Goal: Task Accomplishment & Management: Complete application form

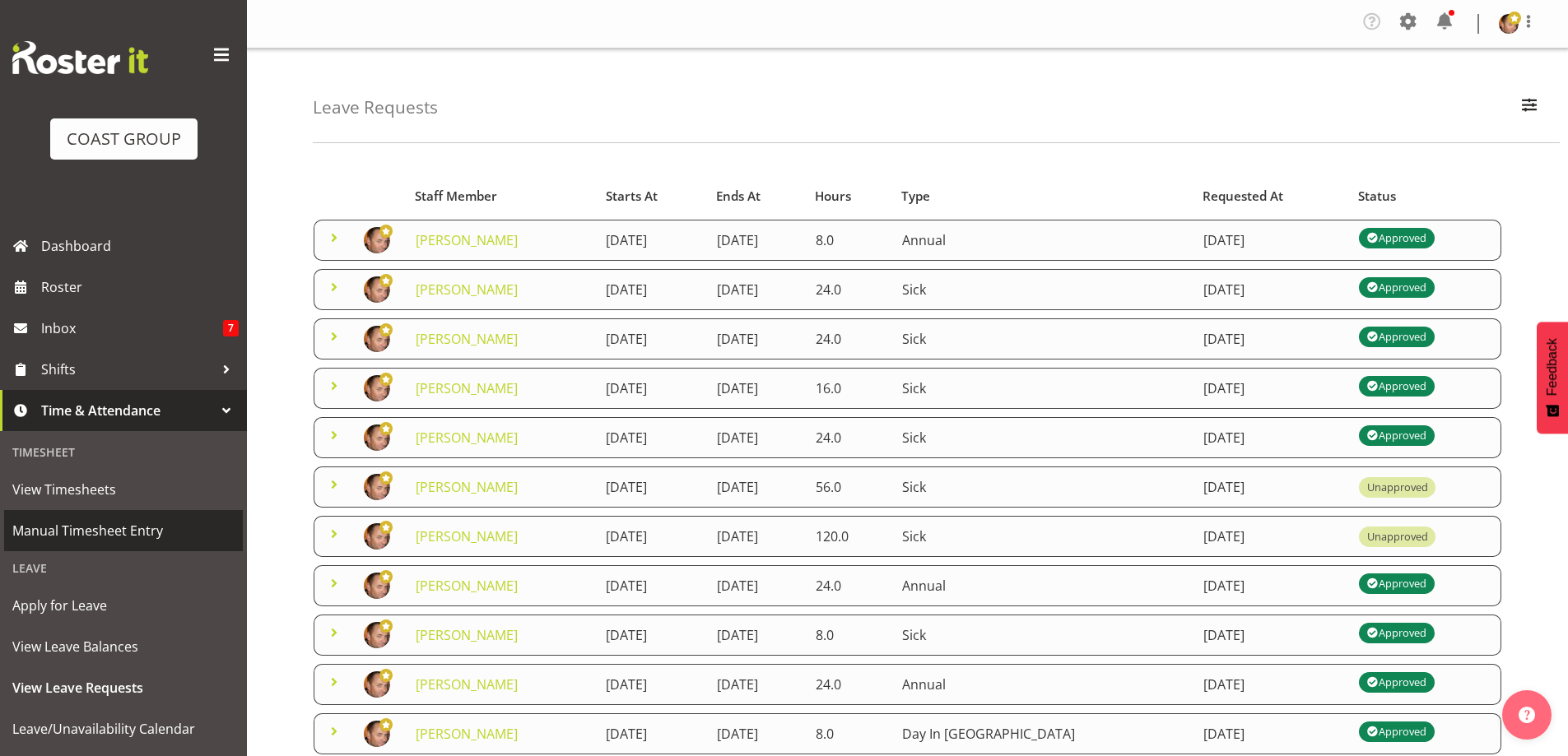
click at [162, 526] on span "Manual Timesheet Entry" at bounding box center [124, 531] width 222 height 25
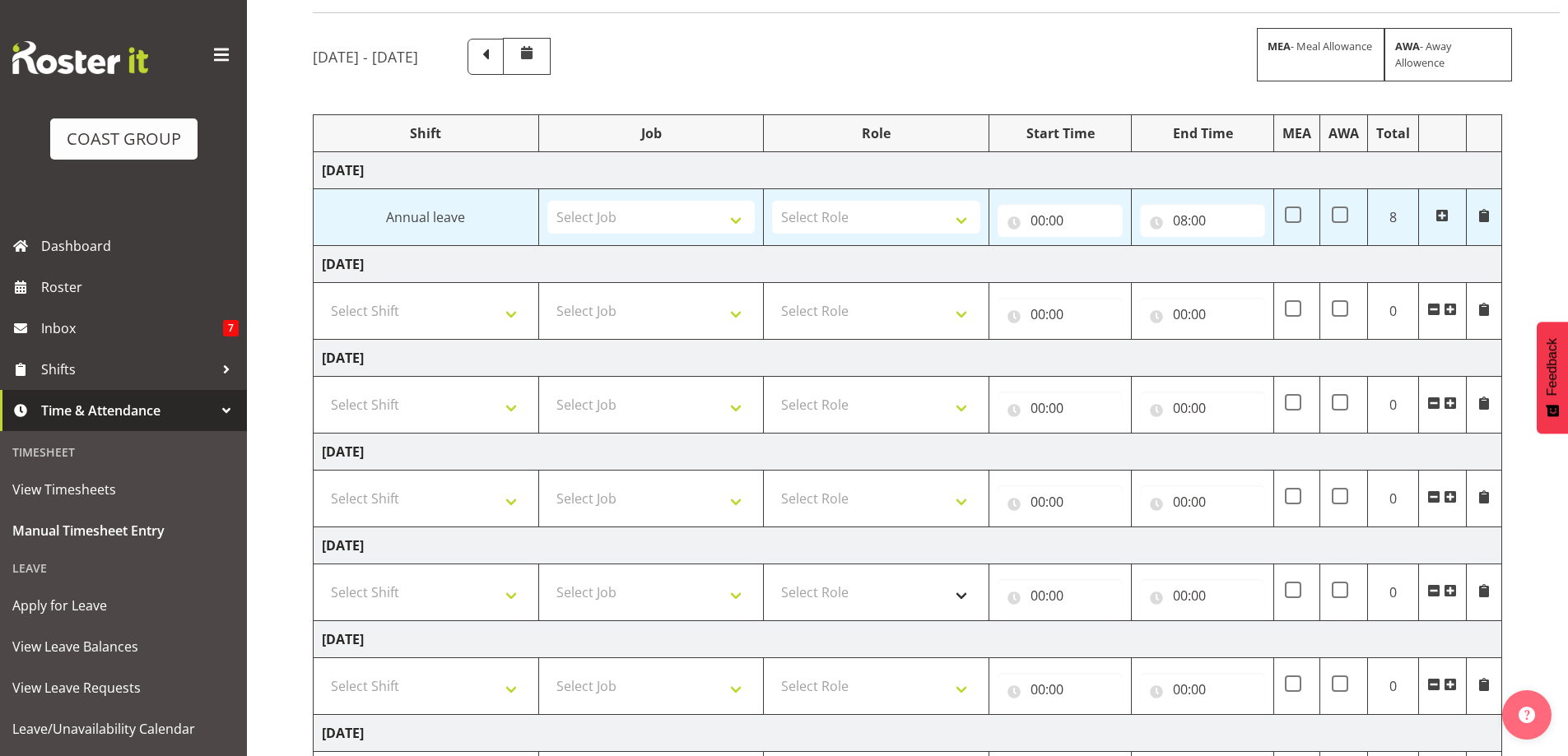
scroll to position [165, 0]
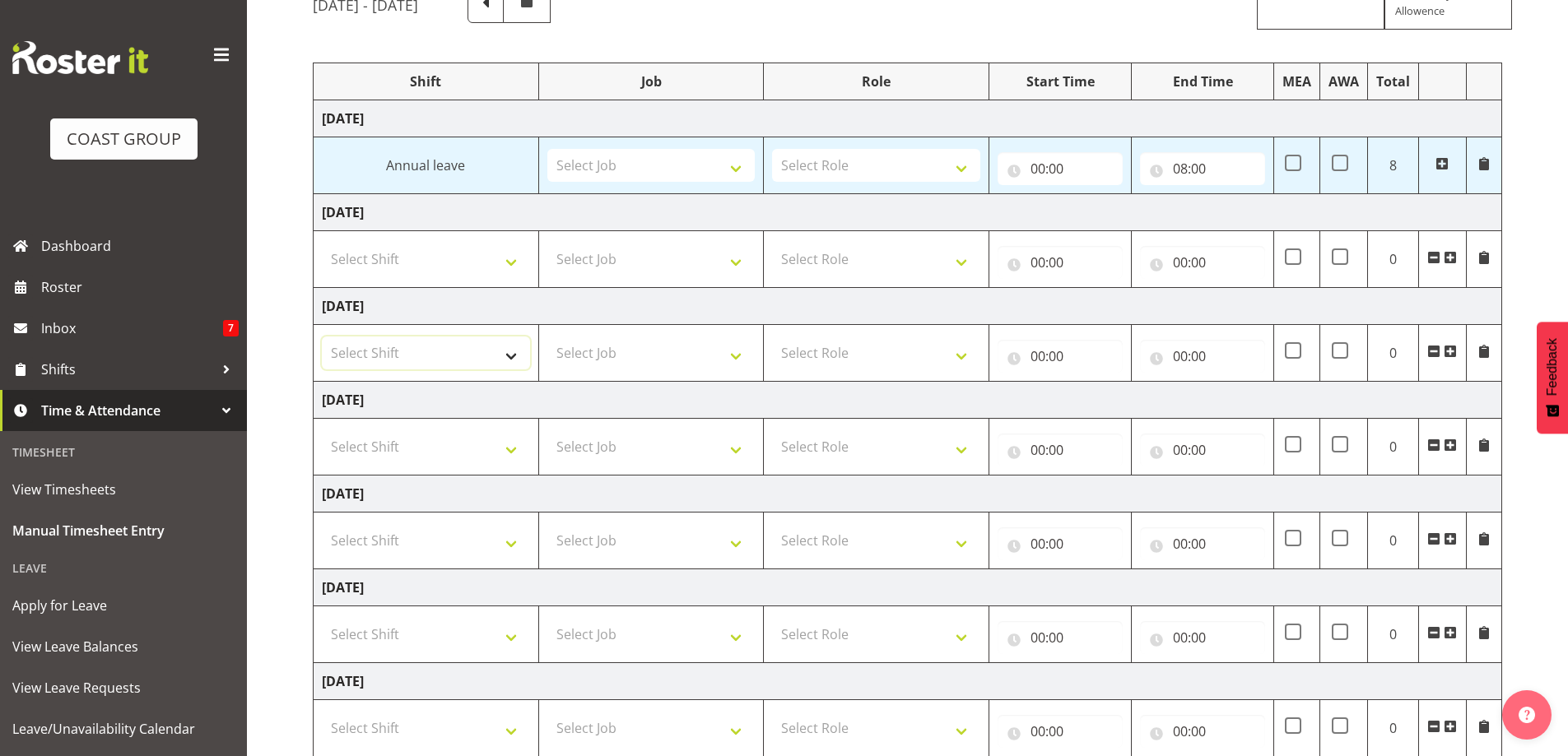
click at [507, 358] on select "Select Shift "Baradene Art Show 2025 @ [GEOGRAPHIC_DATA] on site @ TBC 1 GRS IT…" at bounding box center [426, 352] width 208 height 33
select select "734"
click at [322, 336] on select "Select Shift "Baradene Art Show 2025 @ [GEOGRAPHIC_DATA] on site @ TBC 1 GRS IT…" at bounding box center [426, 352] width 208 height 33
click at [734, 358] on select "Select Job 1 Carlton Events 1 [PERSON_NAME][GEOGRAPHIC_DATA] 1 [PERSON_NAME][GE…" at bounding box center [651, 352] width 208 height 33
select select "55"
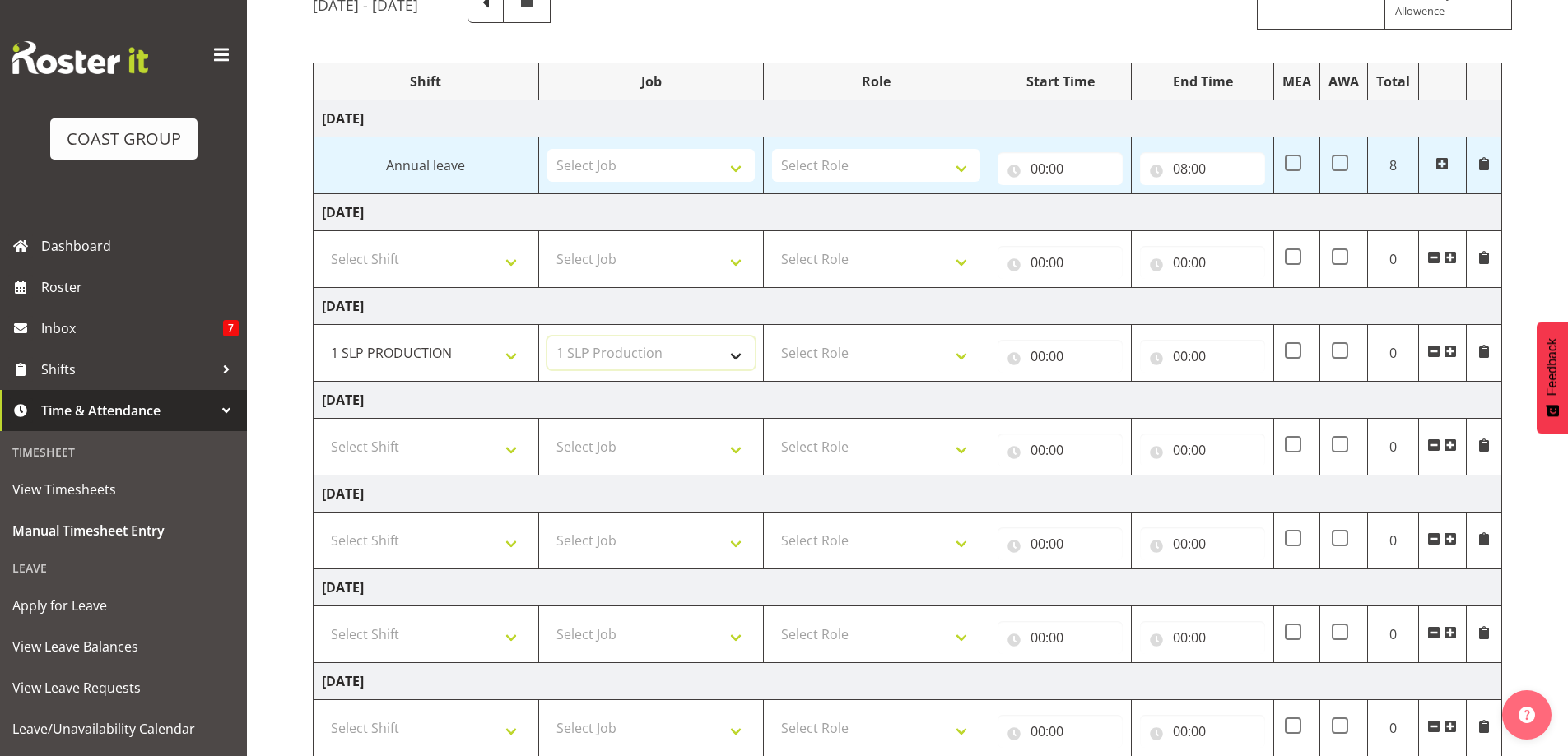
click at [547, 336] on select "Select Job 1 Carlton Events 1 [PERSON_NAME][GEOGRAPHIC_DATA] 1 [PERSON_NAME][GE…" at bounding box center [651, 352] width 208 height 33
click at [961, 354] on select "Select Role SLP PRODUCTION/TRADES MANAGER" at bounding box center [876, 352] width 208 height 33
click at [959, 360] on select "Select Role SLP PRODUCTION/TRADES MANAGER" at bounding box center [876, 352] width 208 height 33
click at [960, 360] on select "Select Role SLP PRODUCTION/TRADES MANAGER" at bounding box center [876, 352] width 208 height 33
select select "125"
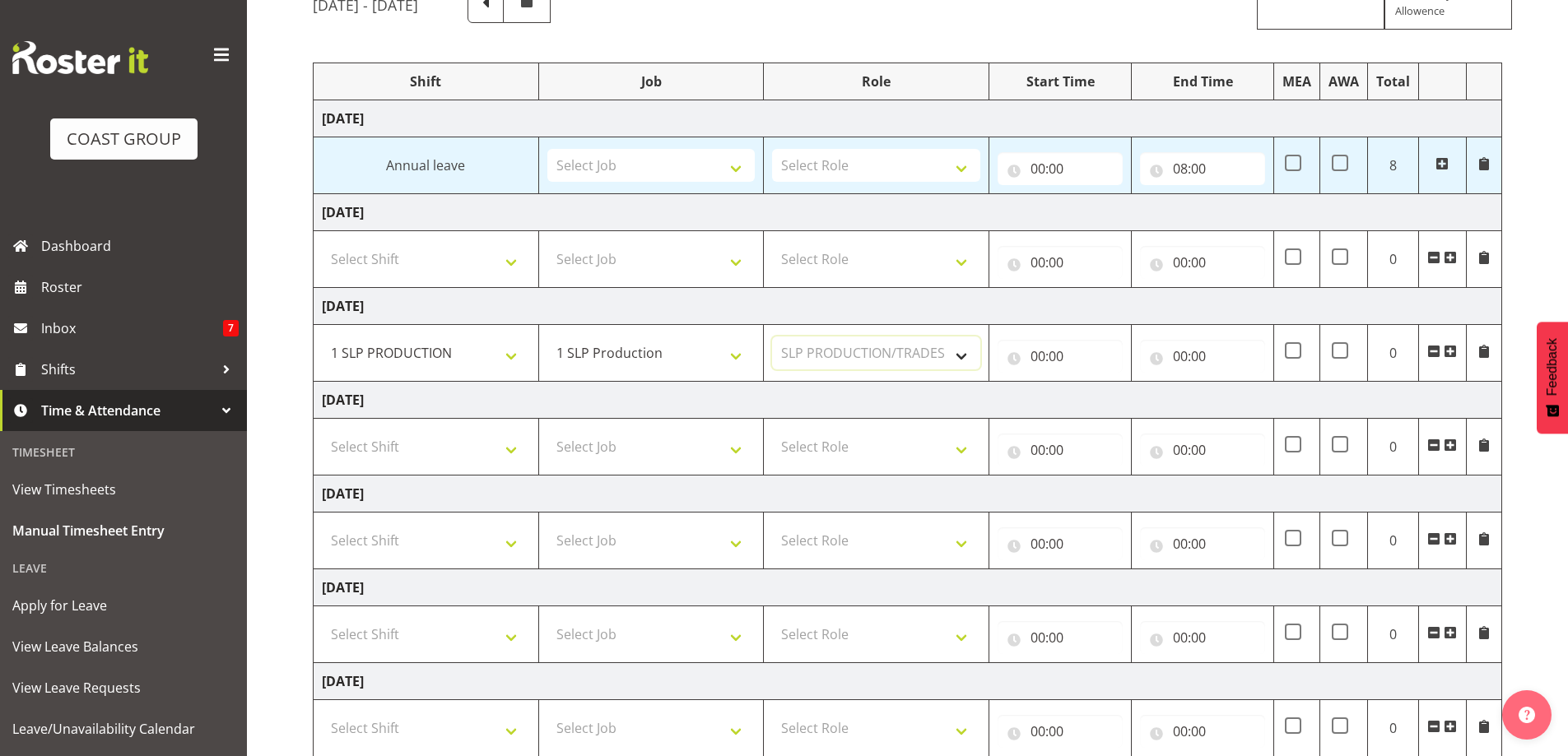
click at [772, 336] on select "Select Role SLP PRODUCTION/TRADES MANAGER" at bounding box center [876, 352] width 208 height 33
click at [1063, 353] on input "00:00" at bounding box center [1060, 356] width 125 height 33
click at [1107, 398] on select "00 01 02 03 04 05 06 07 08 09 10 11 12 13 14 15 16 17 18 19 20 21 22 23" at bounding box center [1110, 398] width 37 height 33
select select "8"
click at [1091, 382] on select "00 01 02 03 04 05 06 07 08 09 10 11 12 13 14 15 16 17 18 19 20 21 22 23" at bounding box center [1110, 398] width 37 height 33
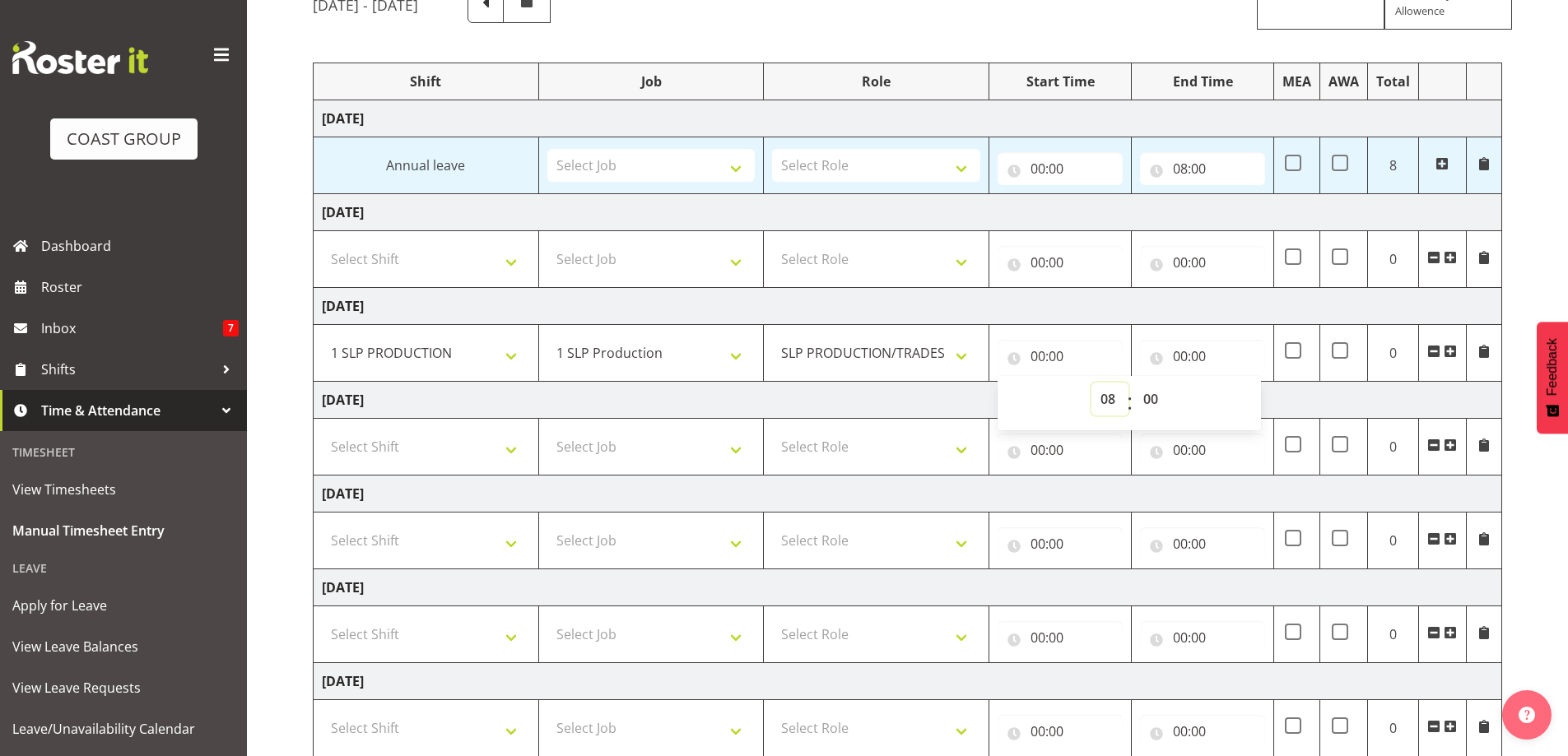
type input "08:00"
click at [1153, 402] on select "00 01 02 03 04 05 06 07 08 09 10 11 12 13 14 15 16 17 18 19 20 21 22 23 24 25 2…" at bounding box center [1153, 398] width 37 height 33
select select "30"
click at [1134, 382] on select "00 01 02 03 04 05 06 07 08 09 10 11 12 13 14 15 16 17 18 19 20 21 22 23 24 25 2…" at bounding box center [1153, 398] width 37 height 33
type input "08:30"
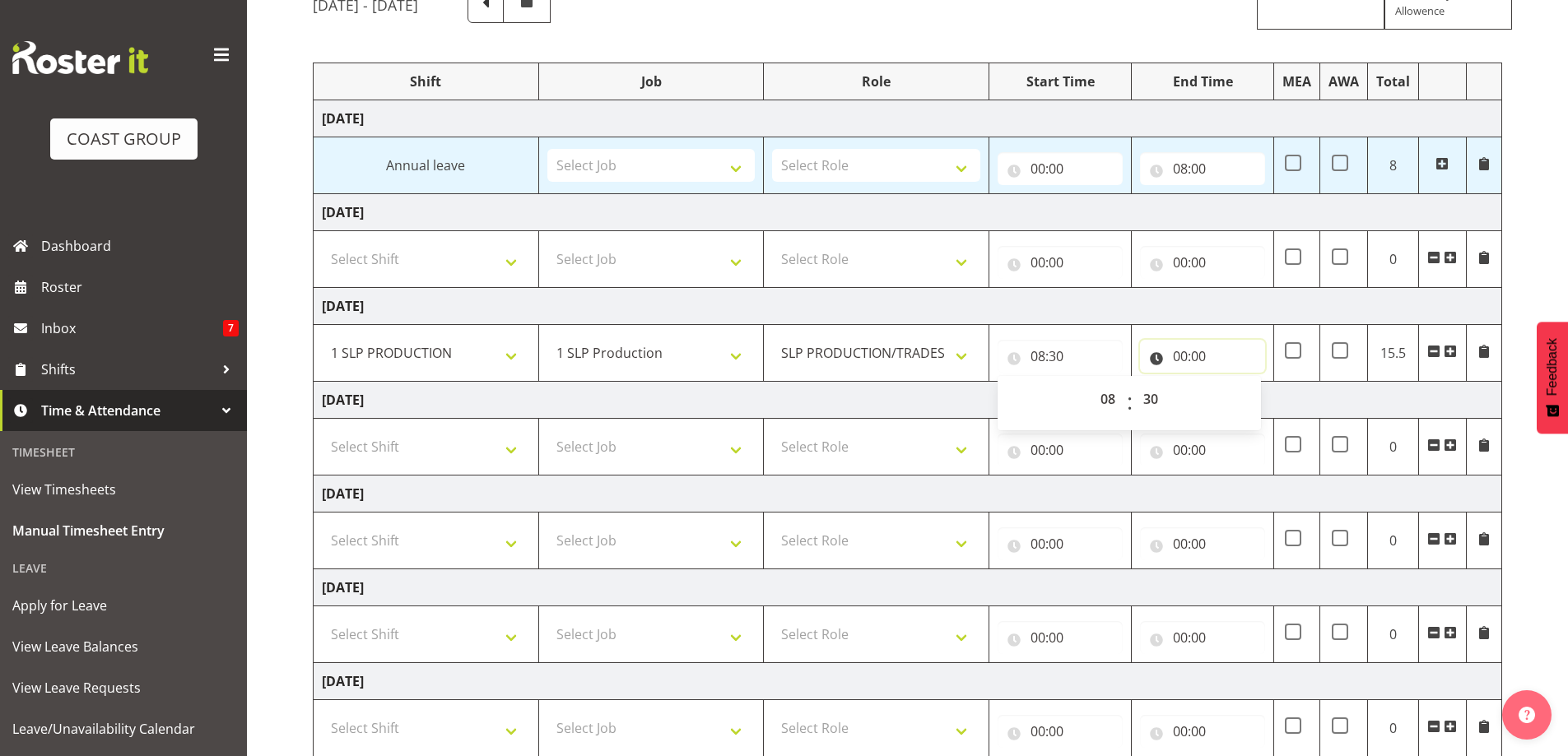
click at [1182, 365] on input "00:00" at bounding box center [1202, 356] width 125 height 33
click at [1180, 360] on input "00:00" at bounding box center [1202, 356] width 125 height 33
click at [1182, 358] on input "00:00" at bounding box center [1202, 356] width 125 height 33
click at [1242, 402] on select "00 01 02 03 04 05 06 07 08 09 10 11 12 13 14 15 16 17 18 19 20 21 22 23" at bounding box center [1252, 398] width 37 height 33
select select "17"
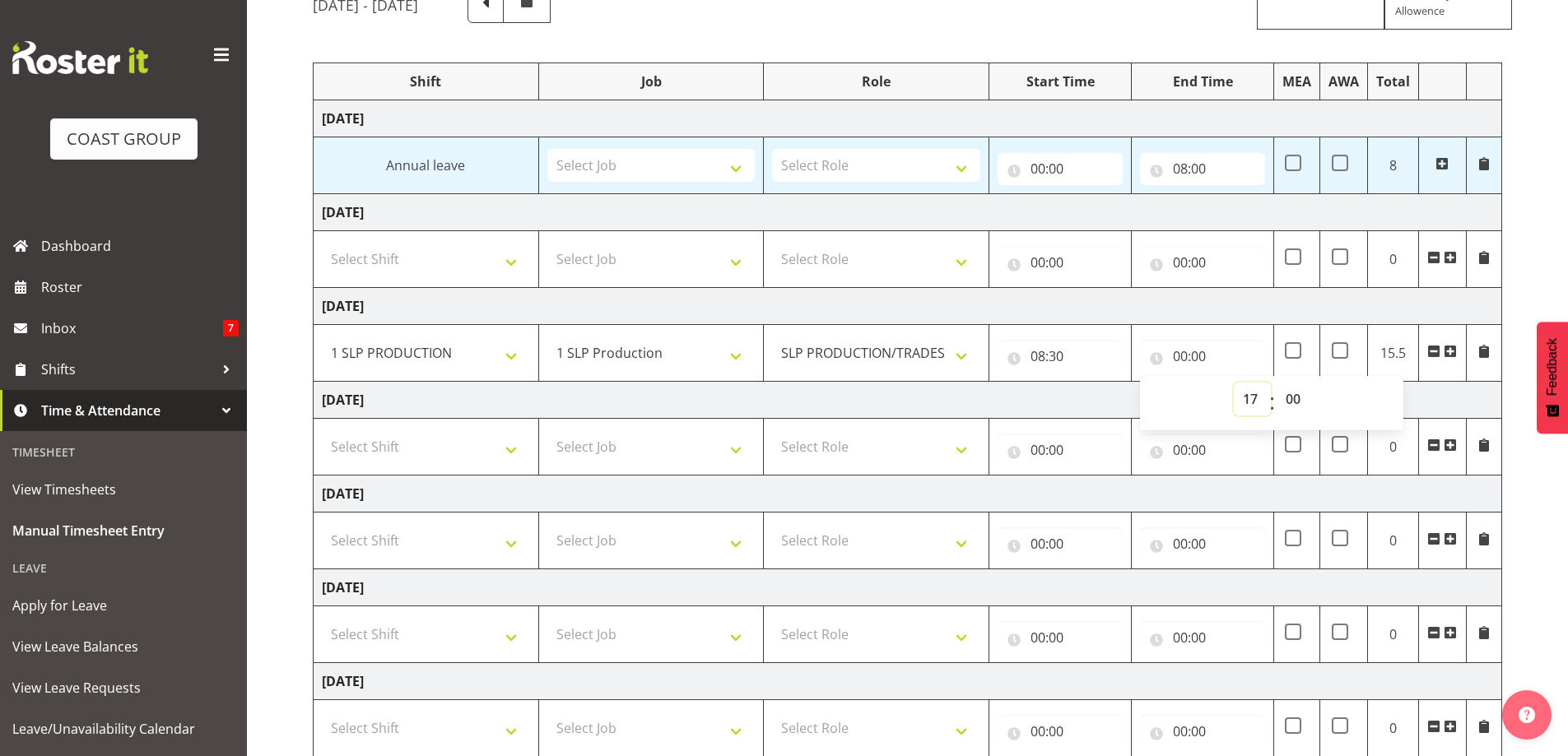
click at [1234, 382] on select "00 01 02 03 04 05 06 07 08 09 10 11 12 13 14 15 16 17 18 19 20 21 22 23" at bounding box center [1252, 398] width 37 height 33
type input "17:00"
click at [516, 640] on select "Select Shift "Baradene Art Show 2025 @ [GEOGRAPHIC_DATA] on site @ TBC 1 GRS IT…" at bounding box center [426, 634] width 208 height 33
select select "734"
click at [322, 618] on select "Select Shift "Baradene Art Show 2025 @ [GEOGRAPHIC_DATA] on site @ TBC 1 GRS IT…" at bounding box center [426, 634] width 208 height 33
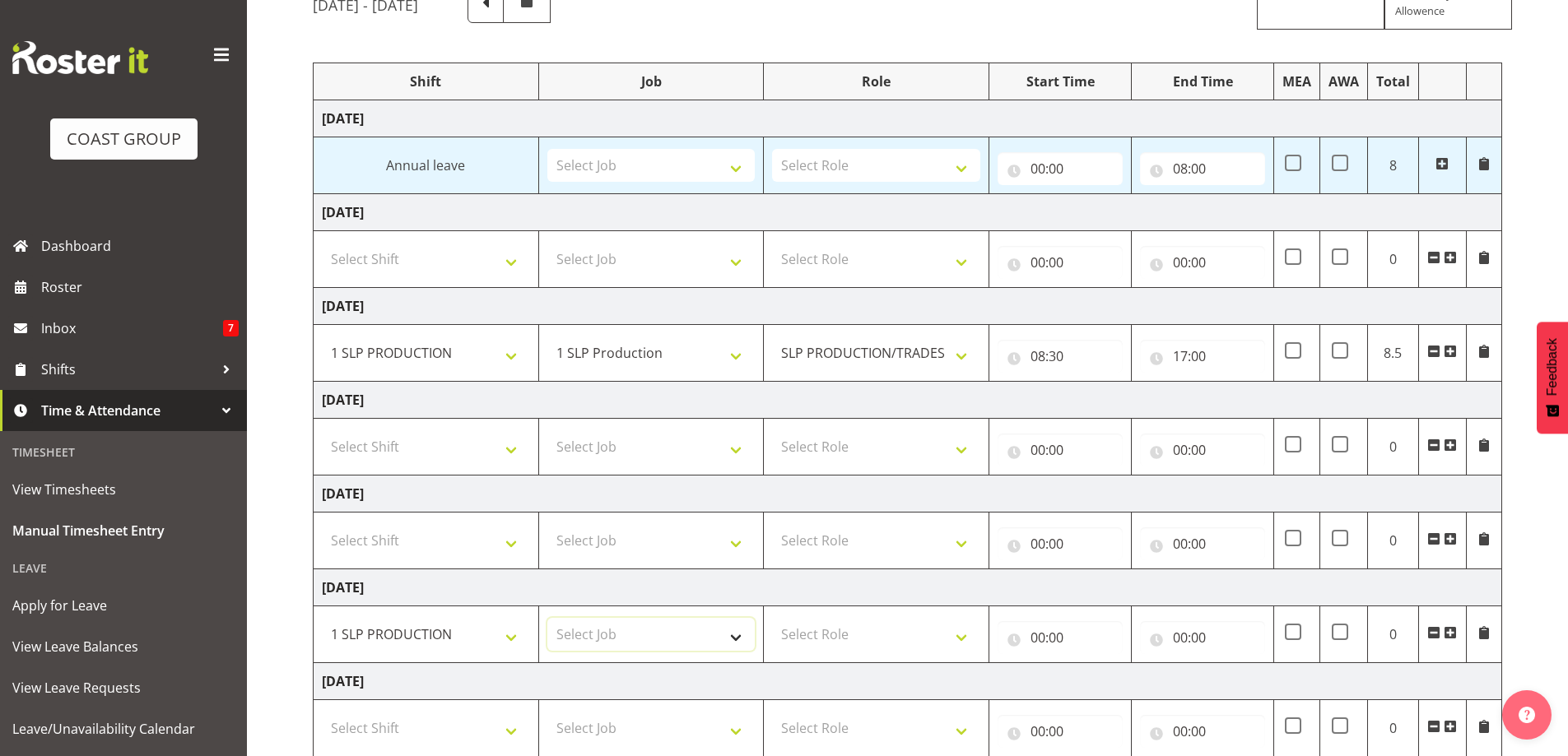
click at [734, 635] on select "Select Job 1 Carlton Events 1 [PERSON_NAME][GEOGRAPHIC_DATA] 1 [PERSON_NAME][GE…" at bounding box center [651, 634] width 208 height 33
select select "55"
click at [547, 618] on select "Select Job 1 Carlton Events 1 [PERSON_NAME][GEOGRAPHIC_DATA] 1 [PERSON_NAME][GE…" at bounding box center [651, 634] width 208 height 33
click at [959, 634] on select "Select Role SLP PRODUCTION/TRADES MANAGER" at bounding box center [876, 634] width 208 height 33
select select "125"
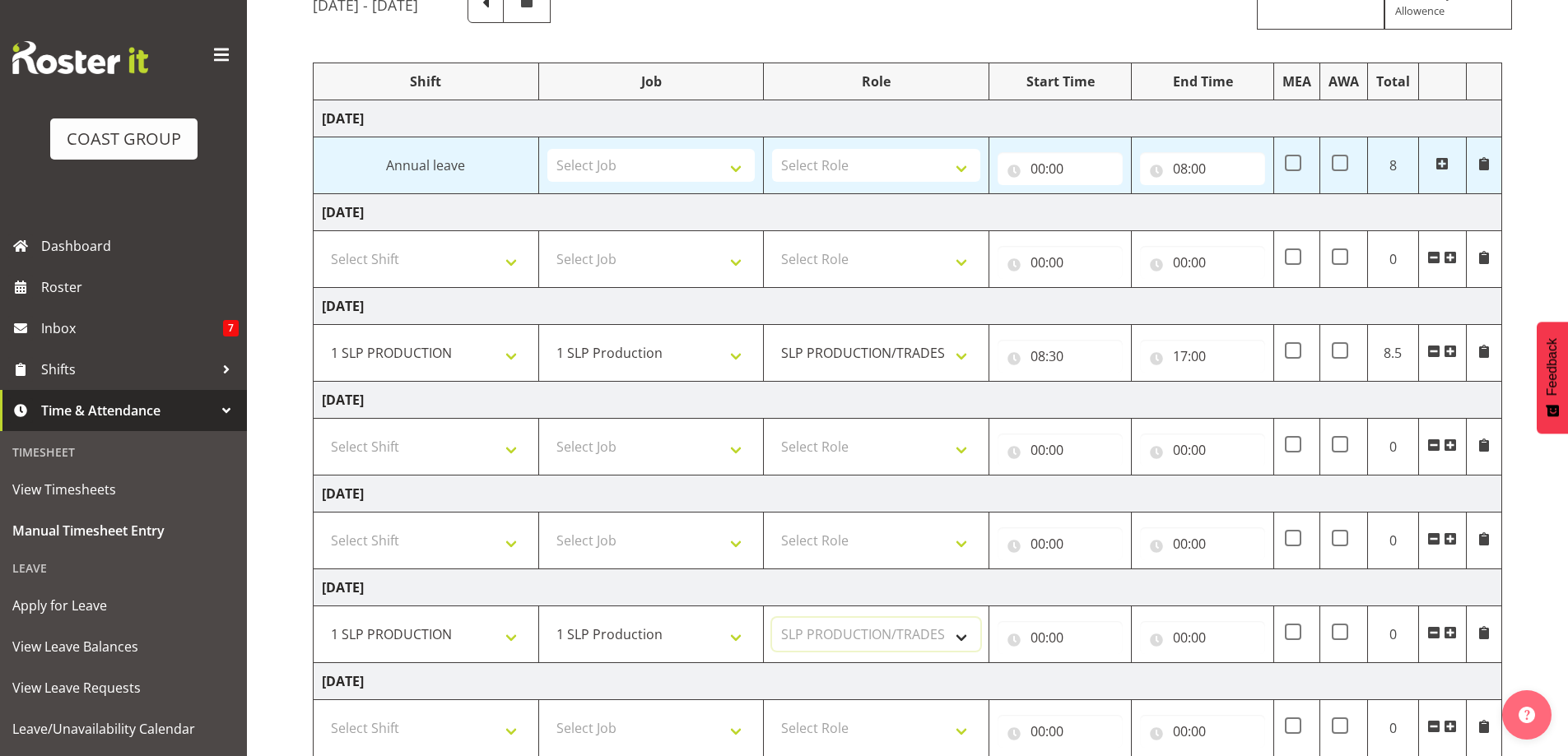
click at [772, 618] on select "Select Role SLP PRODUCTION/TRADES MANAGER" at bounding box center [876, 634] width 208 height 33
click at [1064, 640] on input "00:00" at bounding box center [1060, 638] width 125 height 33
click at [1092, 682] on select "00 01 02 03 04 05 06 07 08 09 10 11 12 13 14 15 16 17 18 19 20 21 22 23" at bounding box center [1110, 680] width 37 height 33
select select "8"
click at [1091, 664] on select "00 01 02 03 04 05 06 07 08 09 10 11 12 13 14 15 16 17 18 19 20 21 22 23" at bounding box center [1110, 680] width 37 height 33
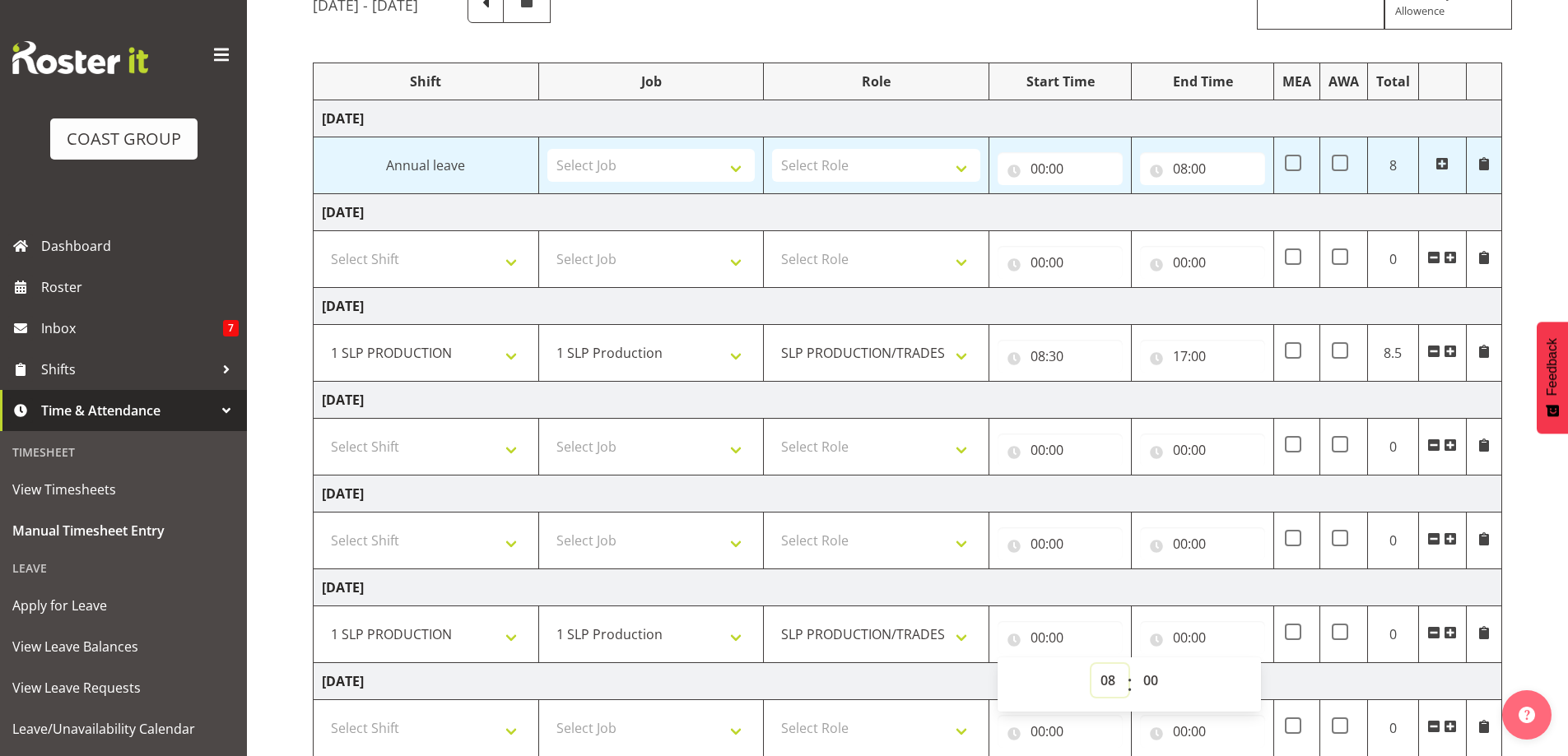
type input "08:00"
click at [1161, 681] on select "00 01 02 03 04 05 06 07 08 09 10 11 12 13 14 15 16 17 18 19 20 21 22 23 24 25 2…" at bounding box center [1153, 680] width 37 height 33
select select "30"
click at [1134, 664] on select "00 01 02 03 04 05 06 07 08 09 10 11 12 13 14 15 16 17 18 19 20 21 22 23 24 25 2…" at bounding box center [1153, 680] width 37 height 33
type input "08:30"
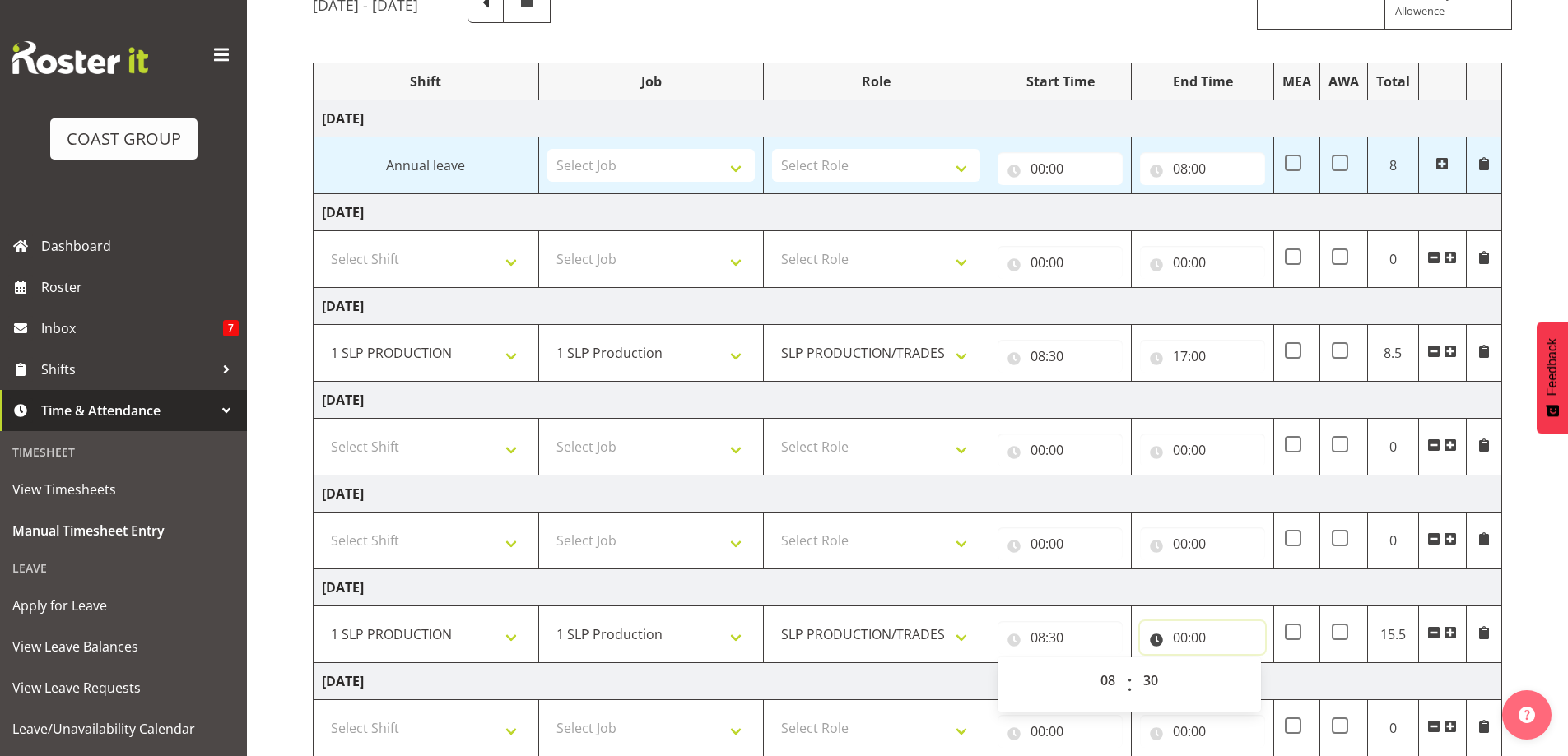
click at [1179, 639] on input "00:00" at bounding box center [1202, 638] width 125 height 33
click at [1179, 639] on input "00:00" at bounding box center [1202, 638] width 125 height 33
click at [1184, 645] on input "00:00" at bounding box center [1202, 638] width 125 height 33
click at [1246, 683] on select "00 01 02 03 04 05 06 07 08 09 10 11 12 13 14 15 16 17 18 19 20 21 22 23" at bounding box center [1252, 680] width 37 height 33
select select "17"
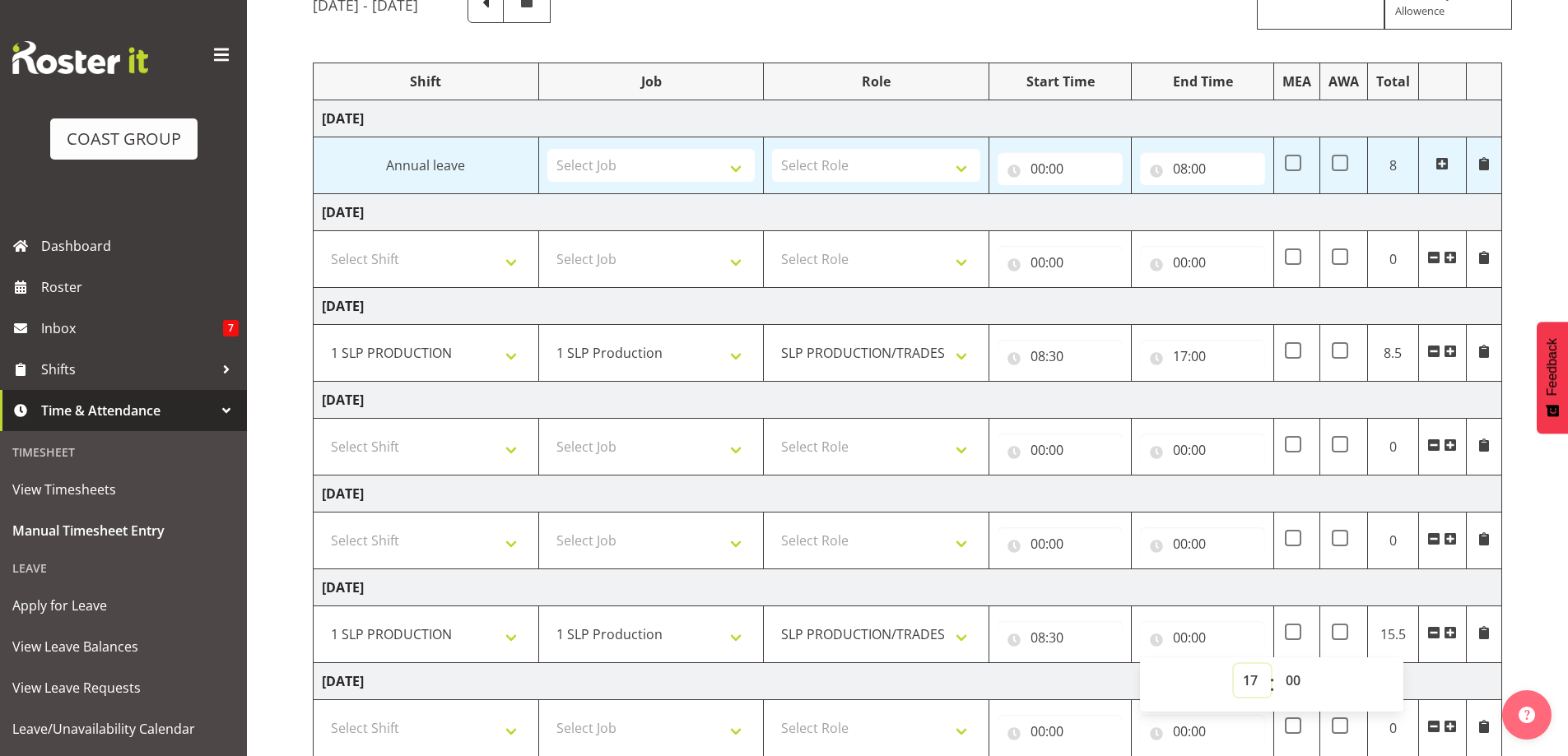
click at [1234, 664] on select "00 01 02 03 04 05 06 07 08 09 10 11 12 13 14 15 16 17 18 19 20 21 22 23" at bounding box center [1252, 680] width 37 height 33
type input "17:00"
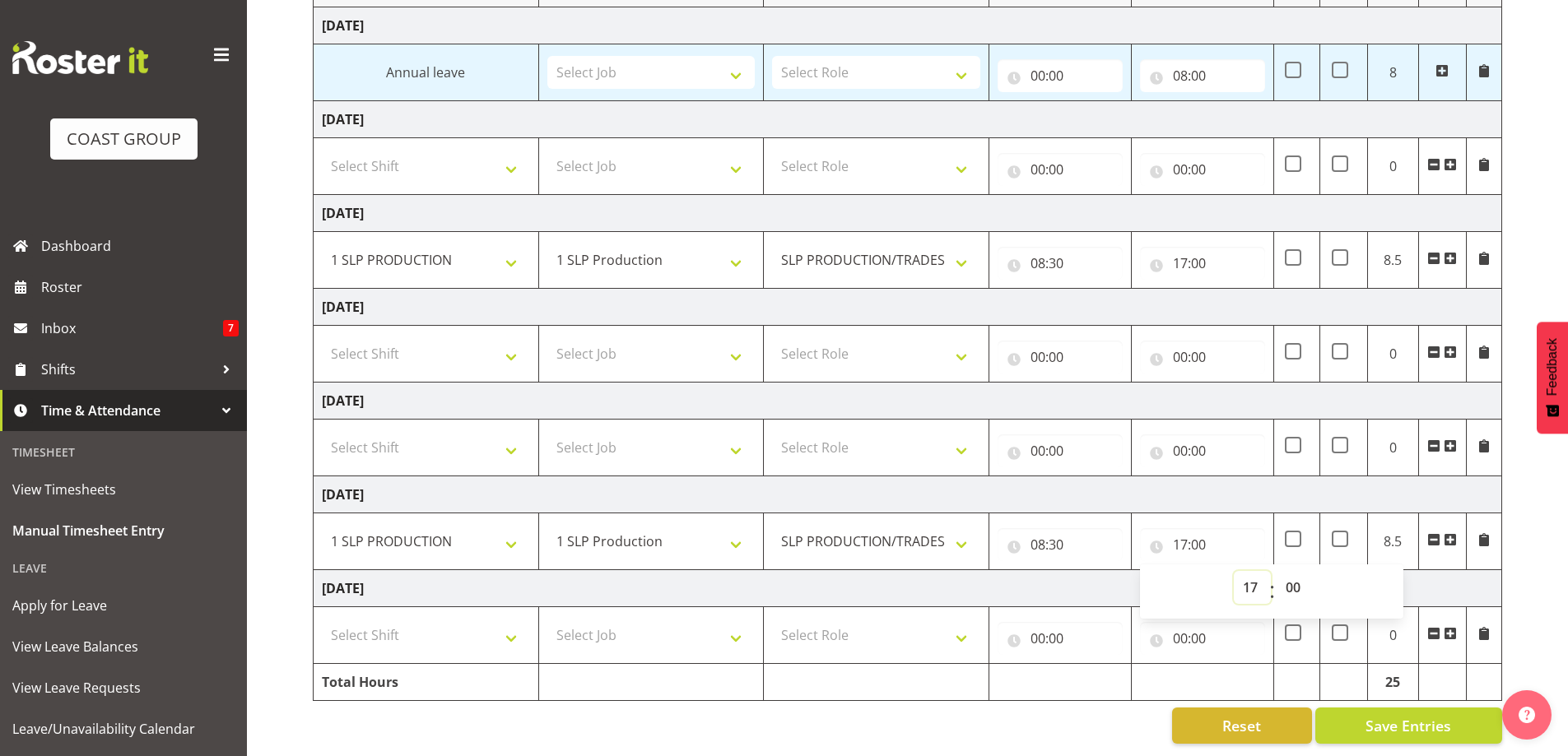
scroll to position [270, 0]
click at [517, 627] on select "Select Shift "Baradene Art Show 2025 @ [GEOGRAPHIC_DATA] on site @ TBC 1 GRS IT…" at bounding box center [426, 635] width 208 height 33
select select "734"
click at [322, 619] on select "Select Shift "Baradene Art Show 2025 @ [GEOGRAPHIC_DATA] on site @ TBC 1 GRS IT…" at bounding box center [426, 635] width 208 height 33
click at [725, 623] on select "Select Job 1 Carlton Events 1 [PERSON_NAME][GEOGRAPHIC_DATA] 1 [PERSON_NAME][GE…" at bounding box center [651, 635] width 208 height 33
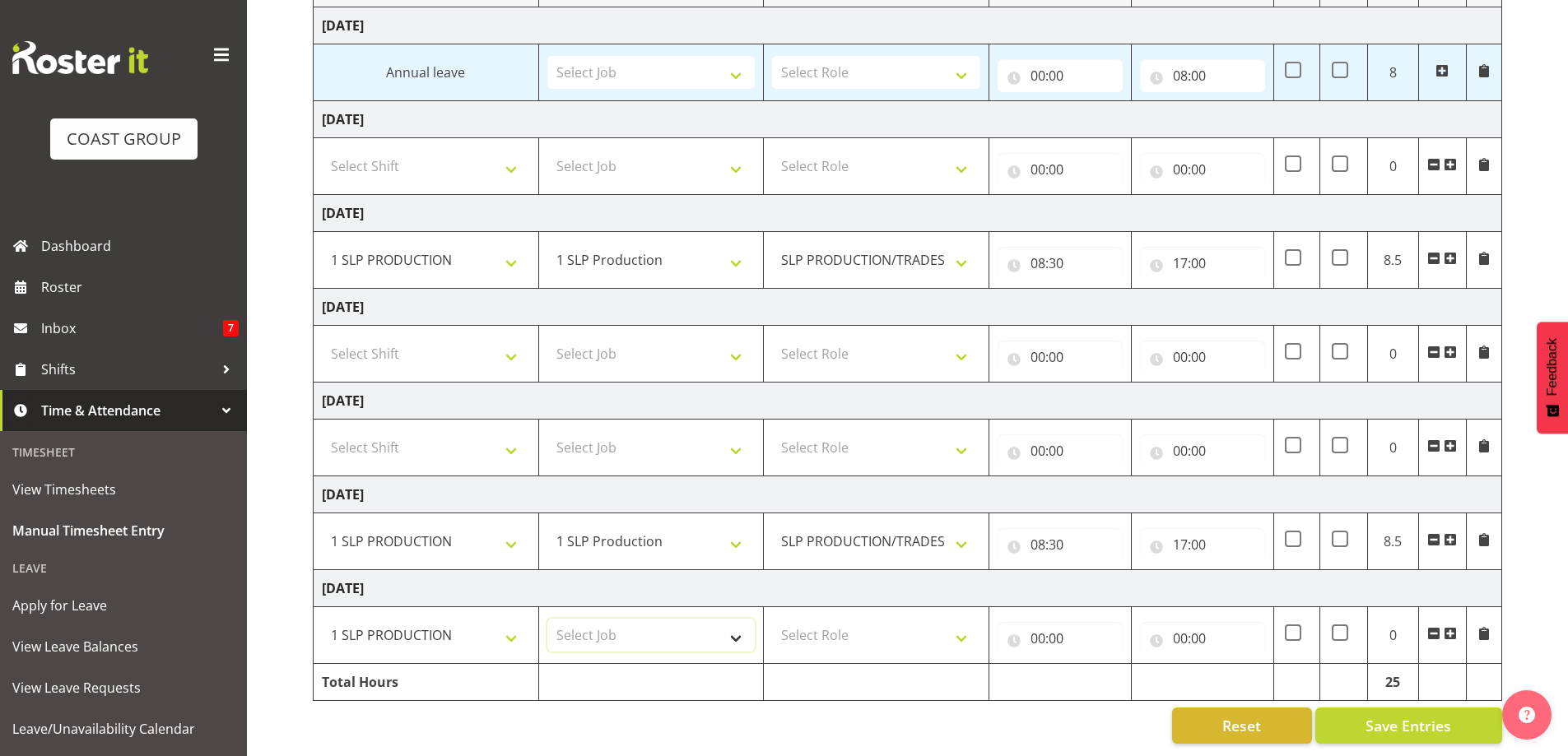
select select "55"
click at [547, 619] on select "Select Job 1 Carlton Events 1 [PERSON_NAME][GEOGRAPHIC_DATA] 1 [PERSON_NAME][GE…" at bounding box center [651, 635] width 208 height 33
click at [979, 623] on td "Select Role SLP PRODUCTION/TRADES MANAGER" at bounding box center [877, 636] width 226 height 57
click at [970, 623] on select "Select Role SLP PRODUCTION/TRADES MANAGER" at bounding box center [876, 635] width 208 height 33
select select "125"
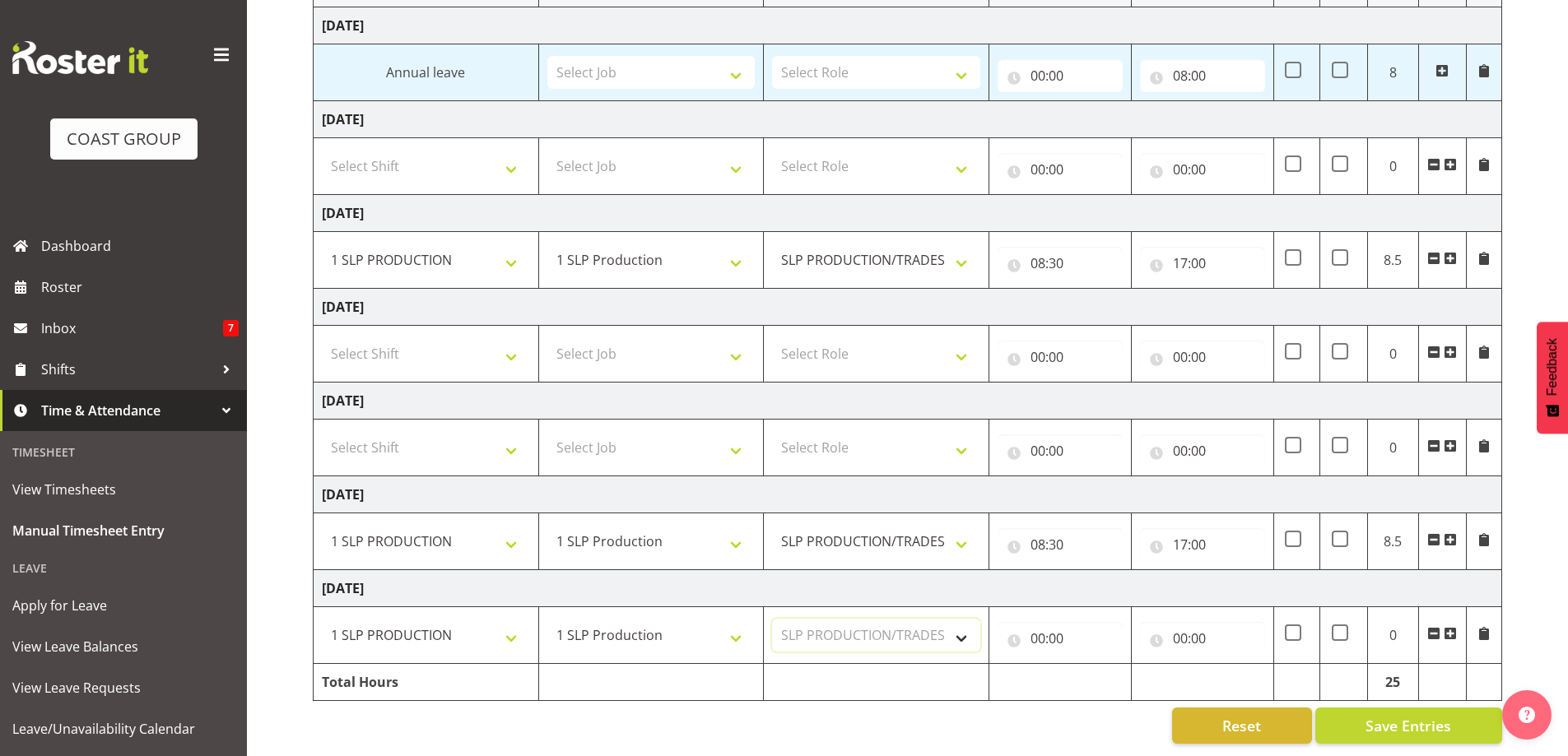
click at [772, 619] on select "Select Role SLP PRODUCTION/TRADES MANAGER" at bounding box center [876, 635] width 208 height 33
click at [1042, 625] on input "00:00" at bounding box center [1060, 639] width 125 height 33
click at [1102, 670] on select "00 01 02 03 04 05 06 07 08 09 10 11 12 13 14 15 16 17 18 19 20 21 22 23" at bounding box center [1110, 681] width 37 height 33
select select "8"
click at [1091, 665] on select "00 01 02 03 04 05 06 07 08 09 10 11 12 13 14 15 16 17 18 19 20 21 22 23" at bounding box center [1110, 681] width 37 height 33
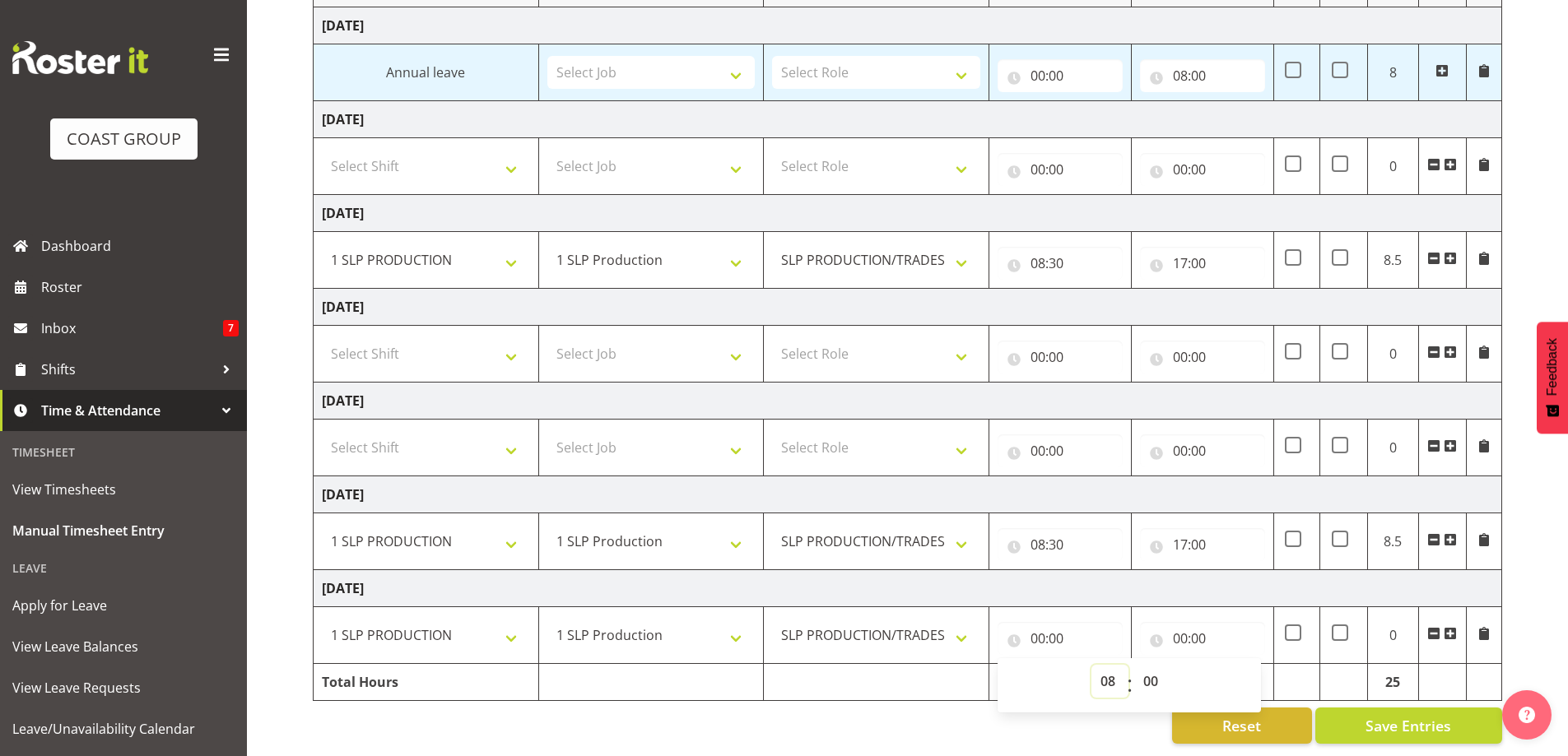
type input "08:00"
click at [1152, 671] on select "00 01 02 03 04 05 06 07 08 09 10 11 12 13 14 15 16 17 18 19 20 21 22 23 24 25 2…" at bounding box center [1153, 681] width 37 height 33
select select "30"
click at [1134, 665] on select "00 01 02 03 04 05 06 07 08 09 10 11 12 13 14 15 16 17 18 19 20 21 22 23 24 25 2…" at bounding box center [1153, 681] width 37 height 33
type input "08:30"
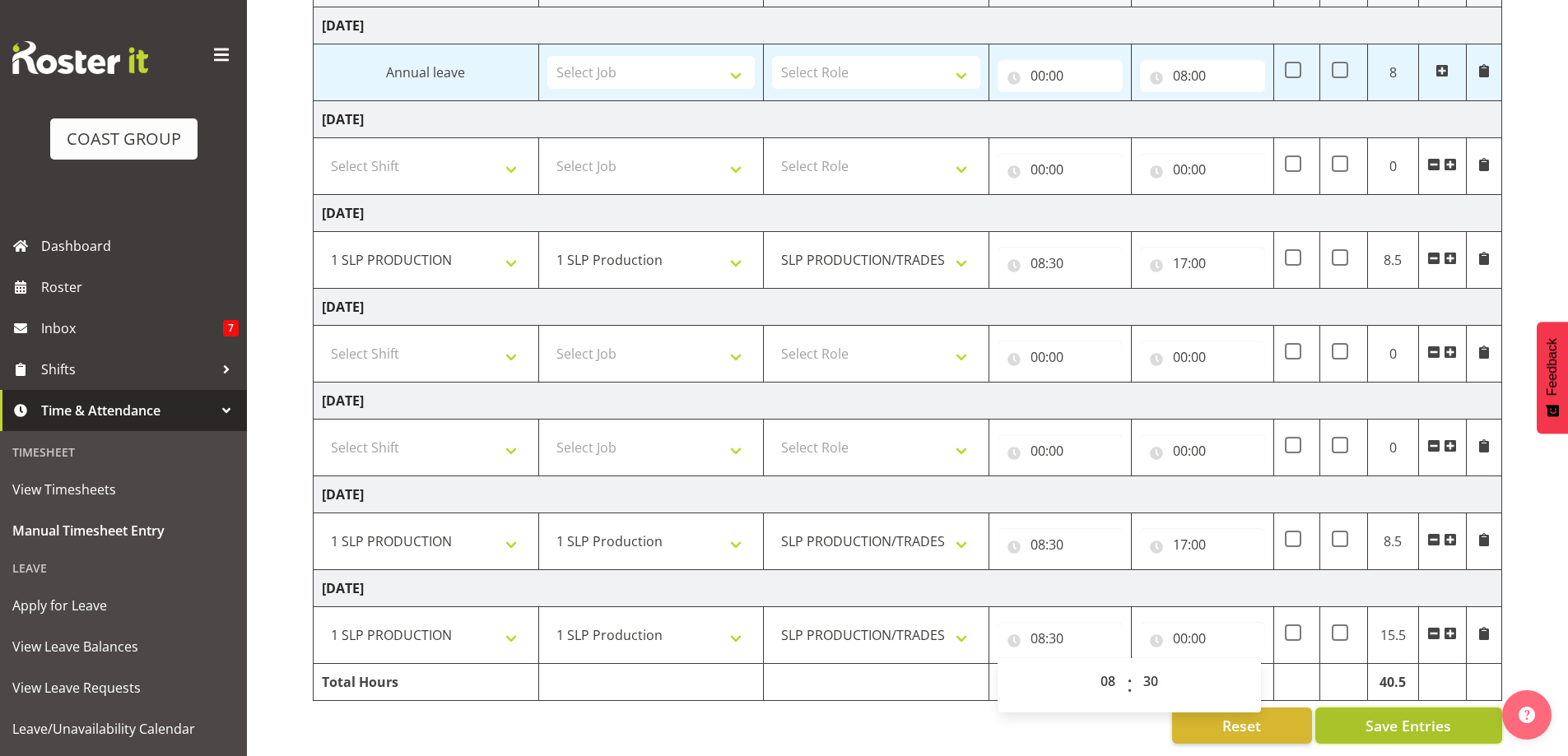
click at [1412, 718] on span "Save Entries" at bounding box center [1408, 726] width 85 height 21
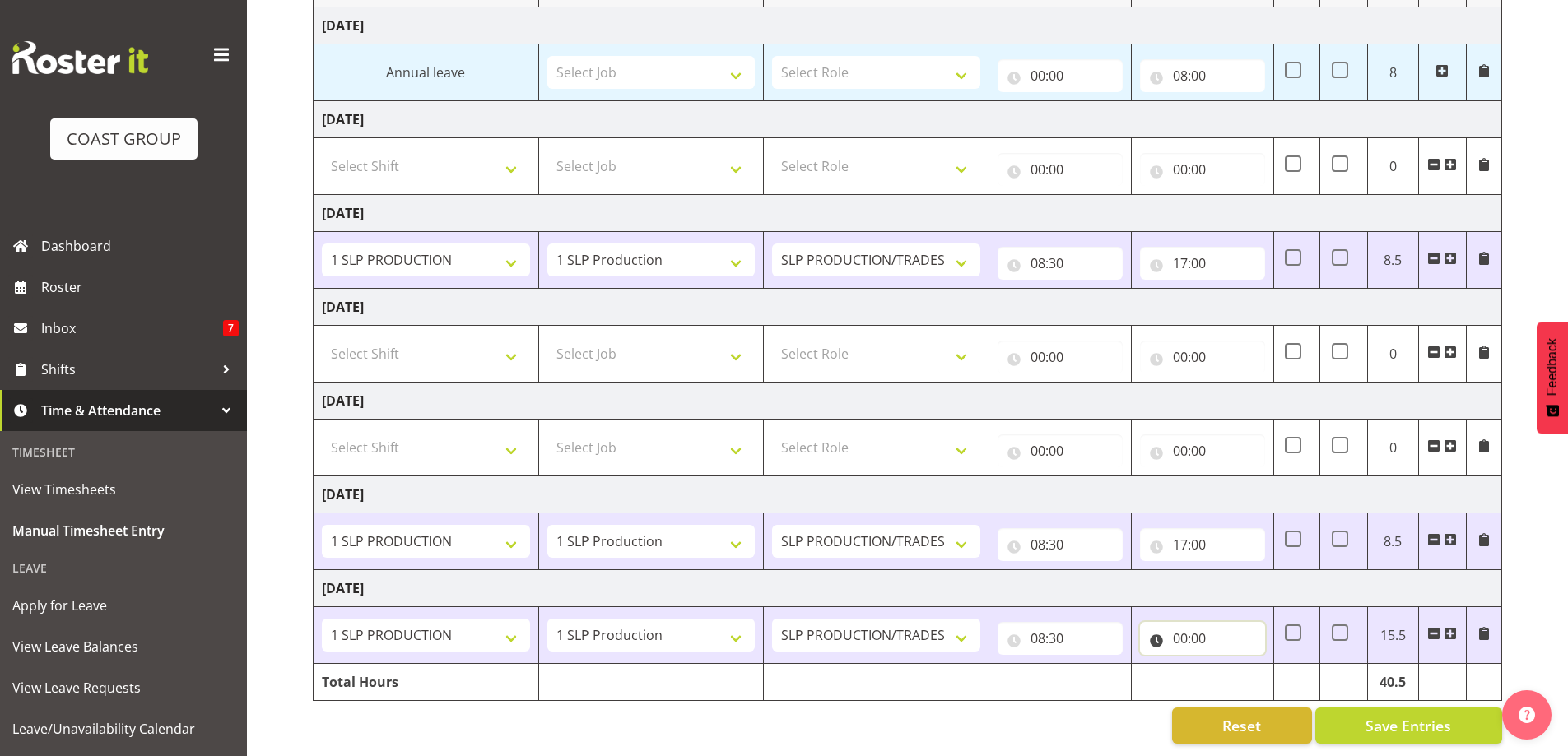
click at [1187, 633] on input "00:00" at bounding box center [1202, 639] width 125 height 33
click at [1249, 672] on select "00 01 02 03 04 05 06 07 08 09 10 11 12 13 14 15 16 17 18 19 20 21 22 23" at bounding box center [1252, 681] width 37 height 33
select select "17"
click at [1234, 665] on select "00 01 02 03 04 05 06 07 08 09 10 11 12 13 14 15 16 17 18 19 20 21 22 23" at bounding box center [1252, 681] width 37 height 33
type input "17:00"
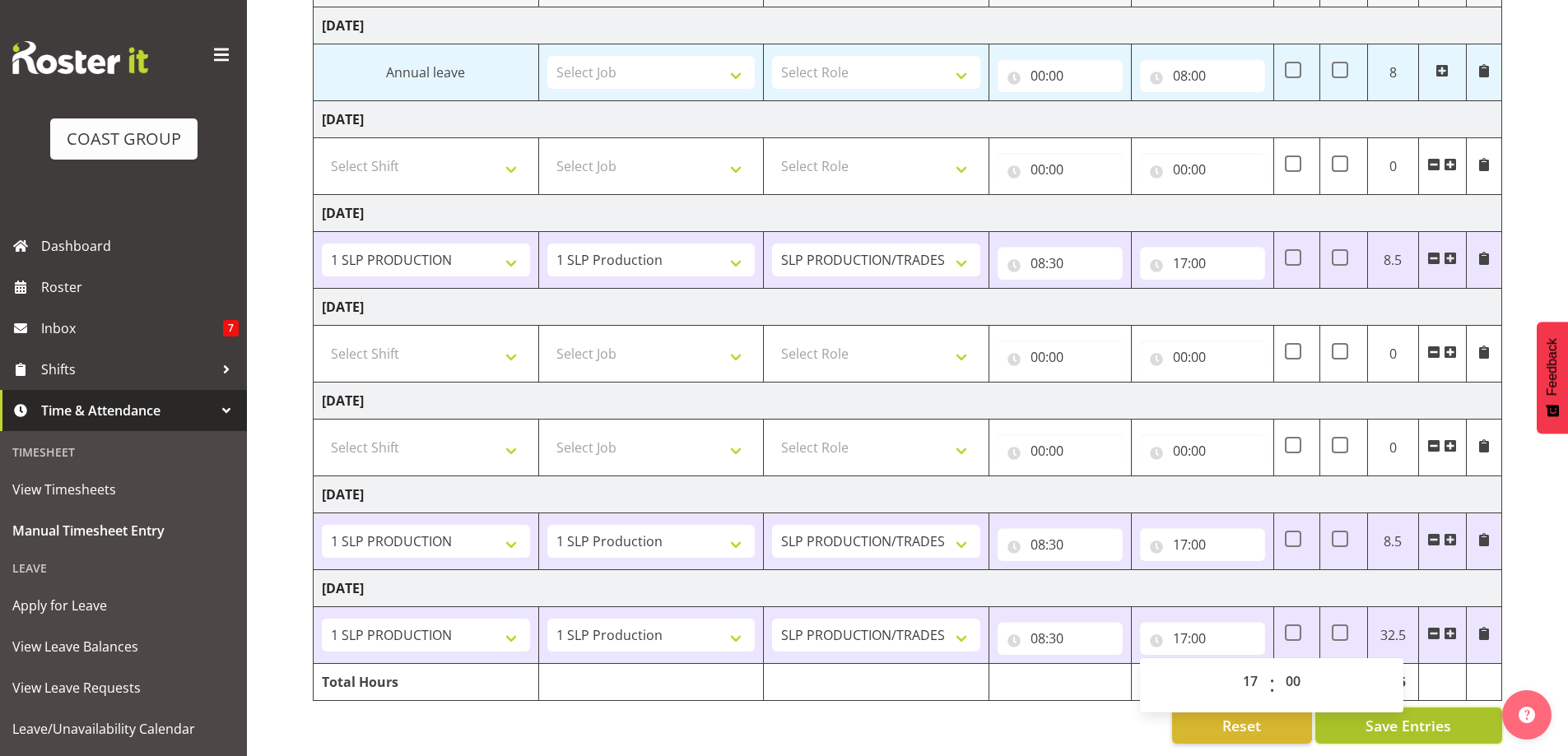
click at [1378, 715] on span "Save Entries" at bounding box center [1408, 726] width 85 height 21
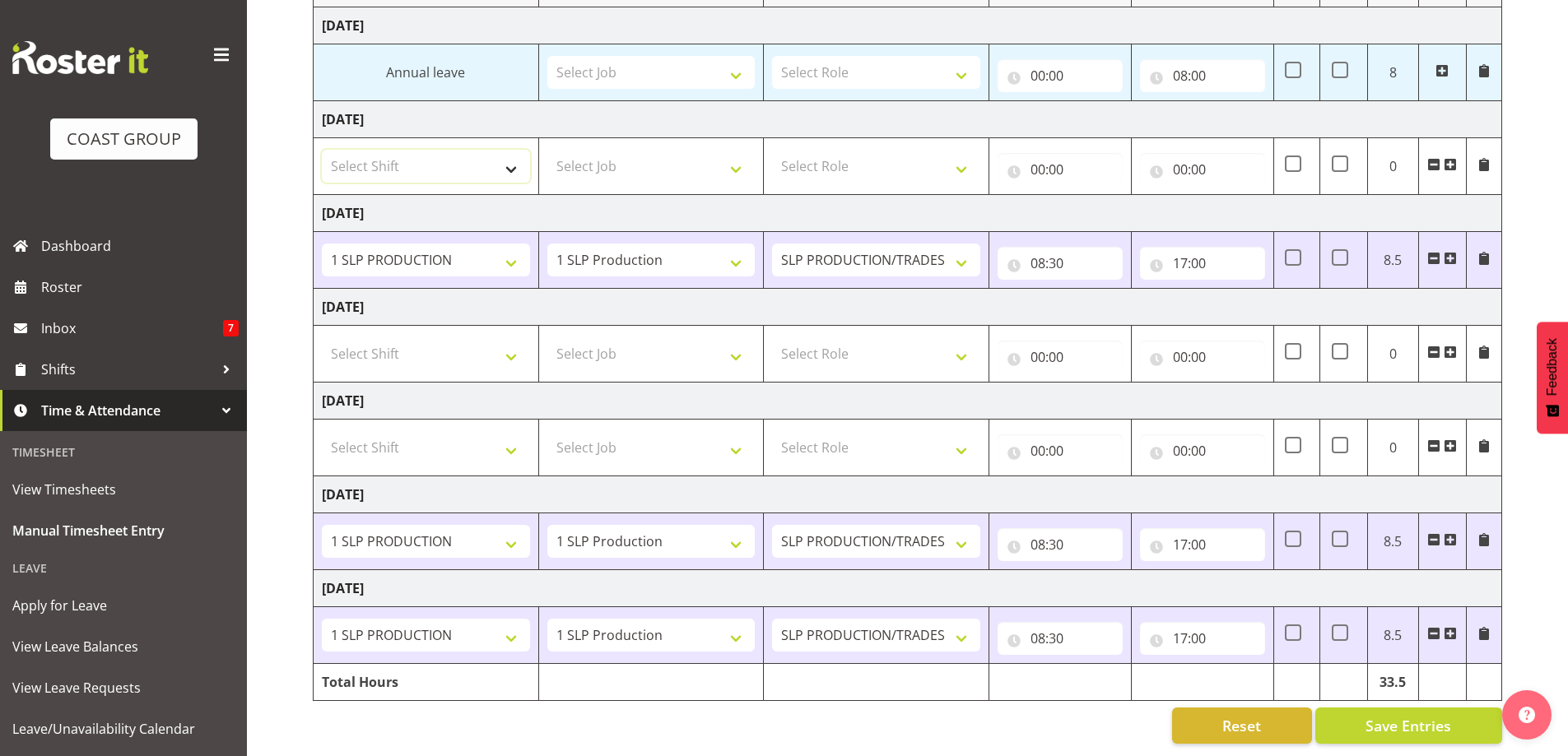
click at [518, 166] on select "Select Shift "Baradene Art Show 2025 @ [GEOGRAPHIC_DATA] on site @ TBC 1 GRS IT…" at bounding box center [426, 165] width 208 height 33
select select "734"
click at [322, 149] on select "Select Shift "Baradene Art Show 2025 @ [GEOGRAPHIC_DATA] on site @ TBC 1 GRS IT…" at bounding box center [426, 165] width 208 height 33
click at [730, 152] on select "Select Job 1 Carlton Events 1 [PERSON_NAME][GEOGRAPHIC_DATA] 1 [PERSON_NAME][GE…" at bounding box center [651, 165] width 208 height 33
select select "55"
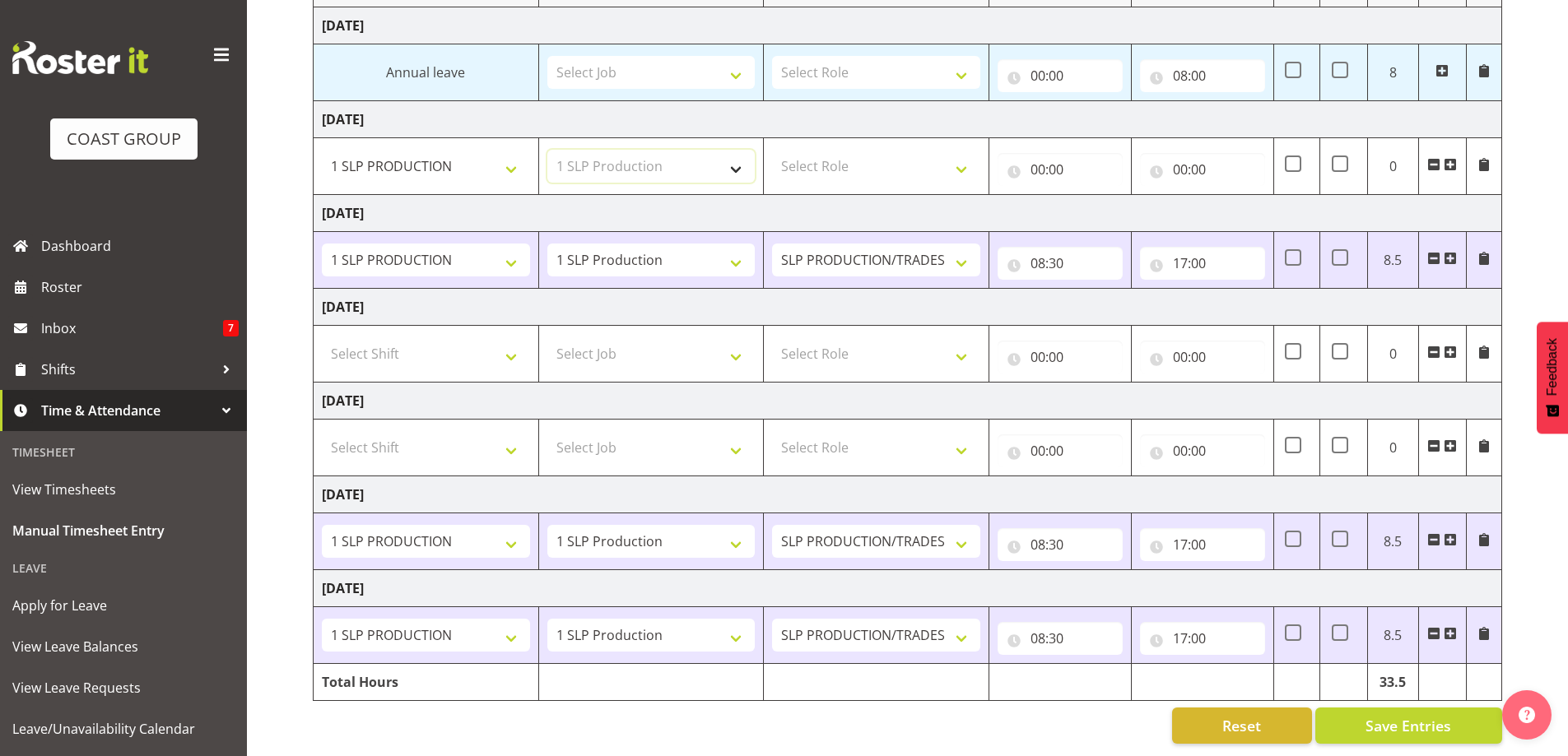
click at [547, 149] on select "Select Job 1 Carlton Events 1 [PERSON_NAME][GEOGRAPHIC_DATA] 1 [PERSON_NAME][GE…" at bounding box center [651, 165] width 208 height 33
click at [945, 149] on select "Select Role SLP PRODUCTION/TRADES MANAGER" at bounding box center [876, 165] width 208 height 33
select select "125"
click at [772, 149] on select "Select Role SLP PRODUCTION/TRADES MANAGER" at bounding box center [876, 165] width 208 height 33
click at [1067, 155] on input "00:00" at bounding box center [1060, 169] width 125 height 33
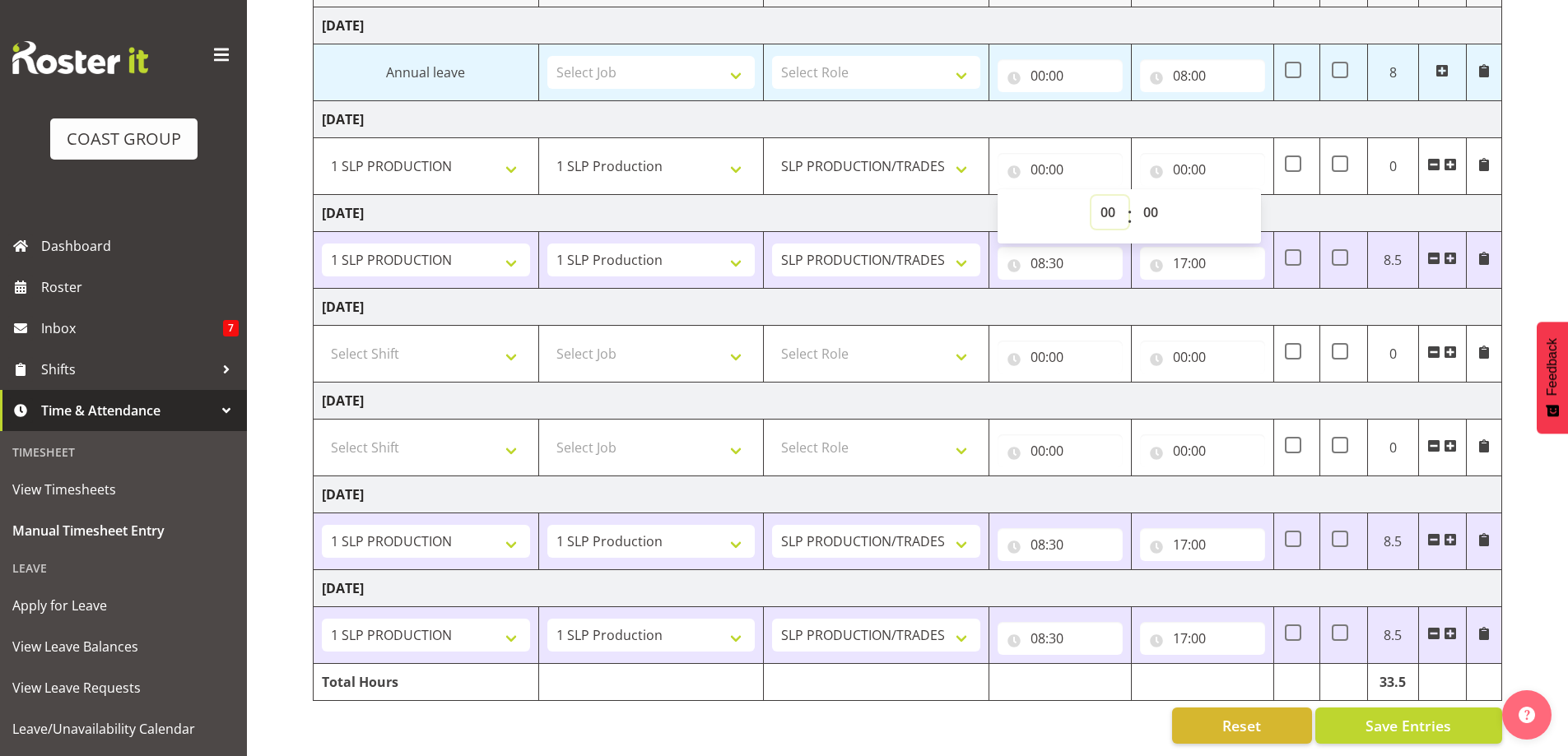
click at [1101, 203] on select "00 01 02 03 04 05 06 07 08 09 10 11 12 13 14 15 16 17 18 19 20 21 22 23" at bounding box center [1110, 212] width 37 height 33
select select "8"
click at [1091, 196] on select "00 01 02 03 04 05 06 07 08 09 10 11 12 13 14 15 16 17 18 19 20 21 22 23" at bounding box center [1110, 212] width 37 height 33
type input "08:00"
click at [1146, 197] on select "00 01 02 03 04 05 06 07 08 09 10 11 12 13 14 15 16 17 18 19 20 21 22 23 24 25 2…" at bounding box center [1153, 212] width 37 height 33
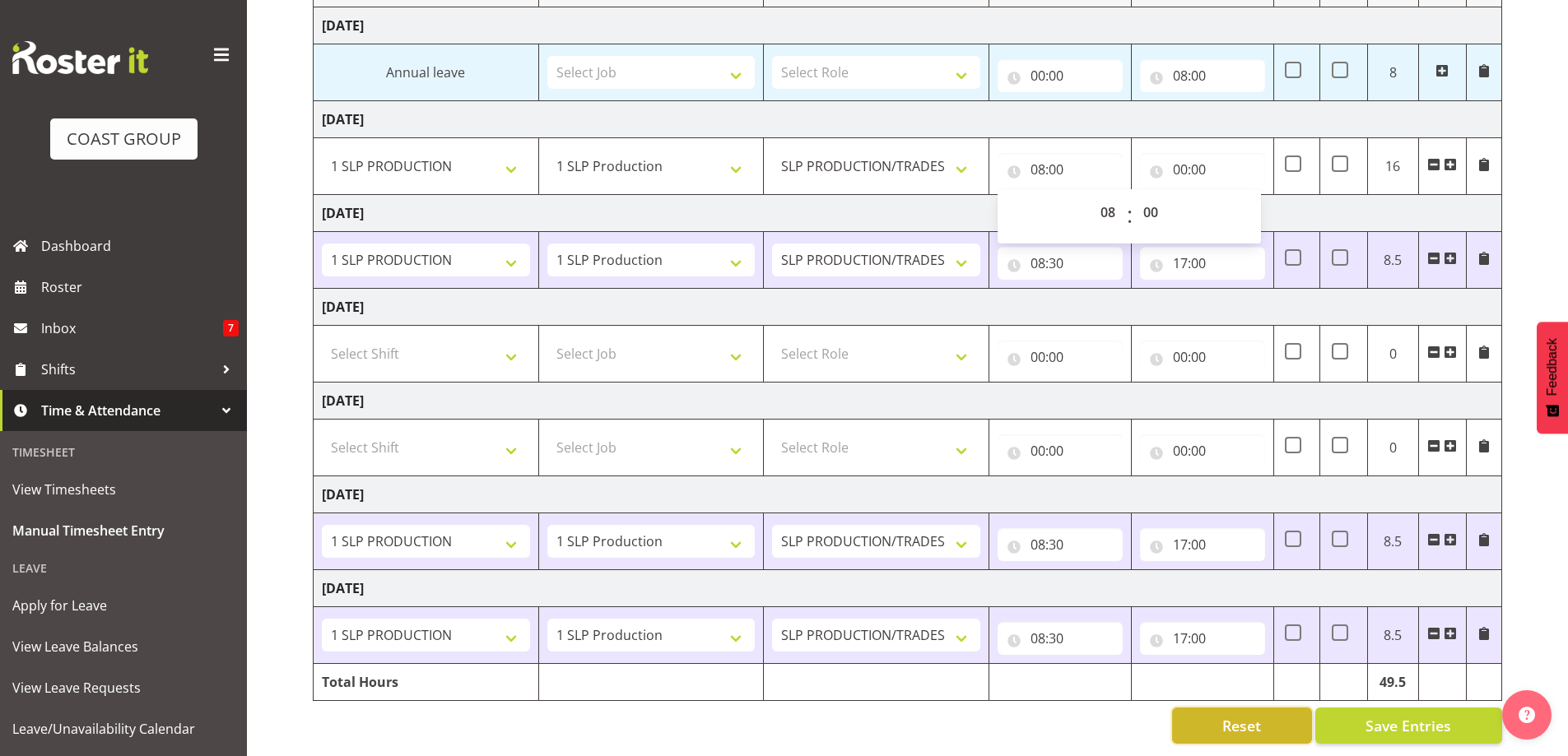
click at [1175, 708] on button "Reset" at bounding box center [1242, 726] width 140 height 36
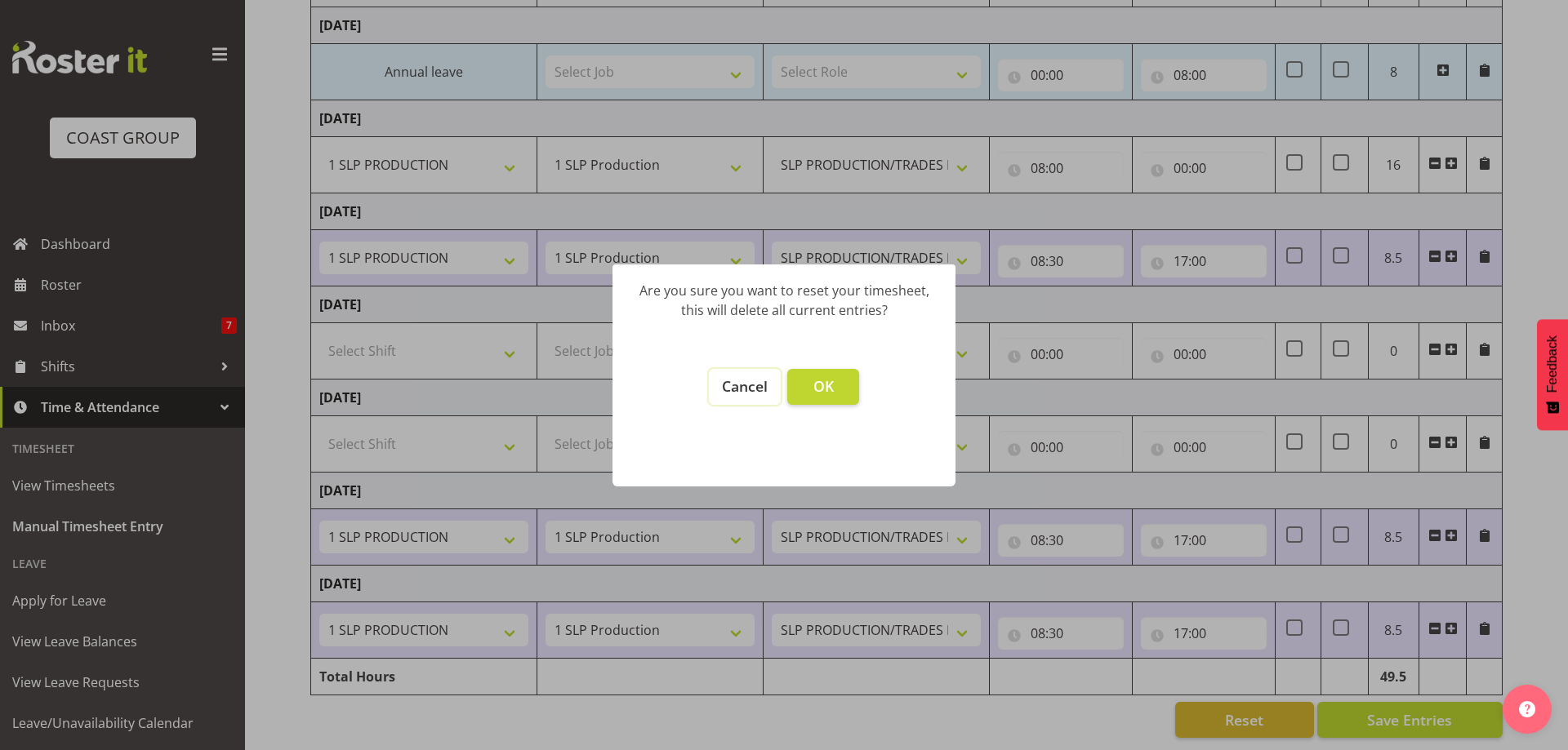
click at [739, 389] on span "Cancel" at bounding box center [745, 386] width 46 height 19
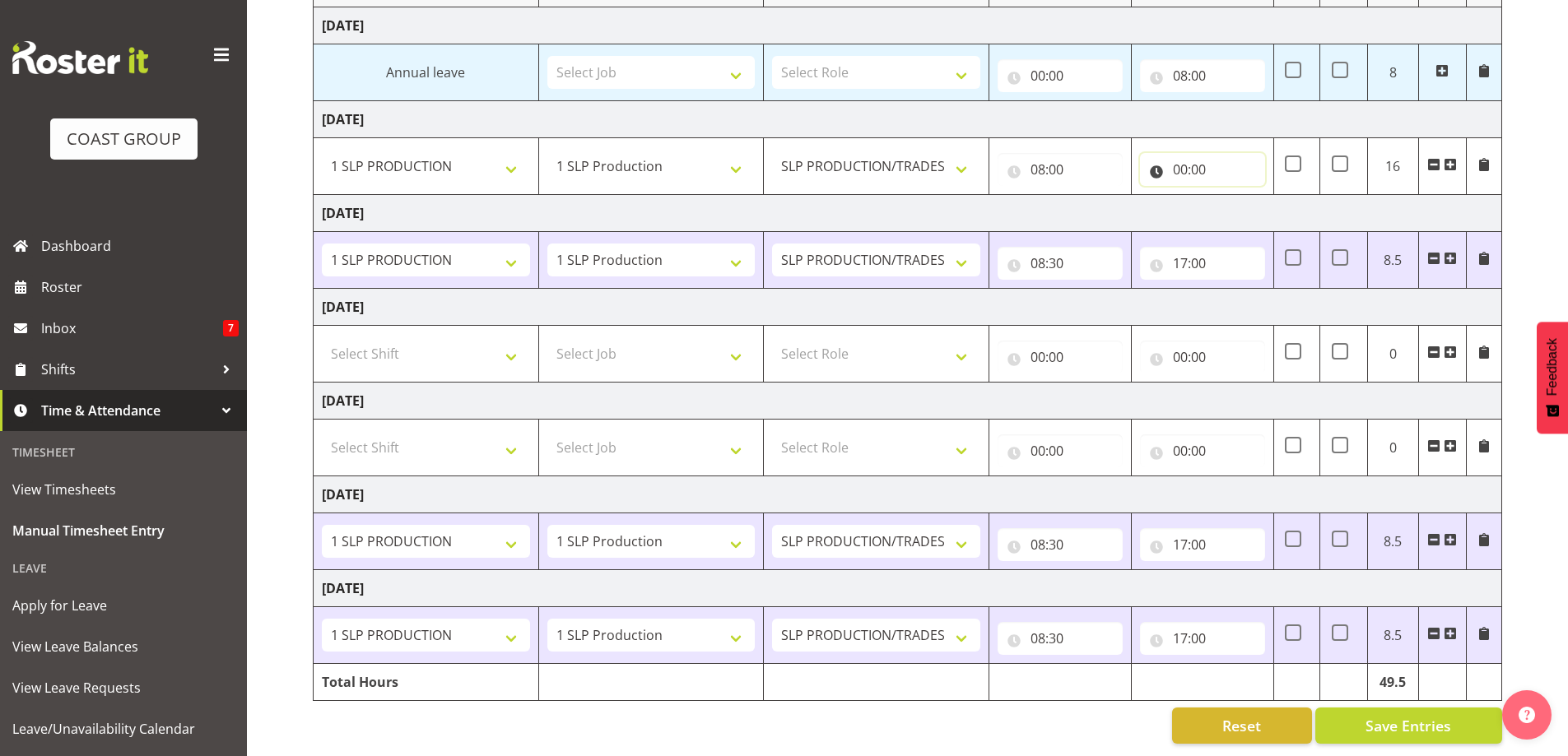
click at [1186, 153] on input "00:00" at bounding box center [1202, 169] width 125 height 33
drag, startPoint x: 1251, startPoint y: 201, endPoint x: 1251, endPoint y: 213, distance: 12.0
click at [1251, 201] on select "00 01 02 03 04 05 06 07 08 09 10 11 12 13 14 15 16 17 18 19 20 21 22 23" at bounding box center [1252, 212] width 37 height 33
select select "17"
click at [1234, 196] on select "00 01 02 03 04 05 06 07 08 09 10 11 12 13 14 15 16 17 18 19 20 21 22 23" at bounding box center [1252, 212] width 37 height 33
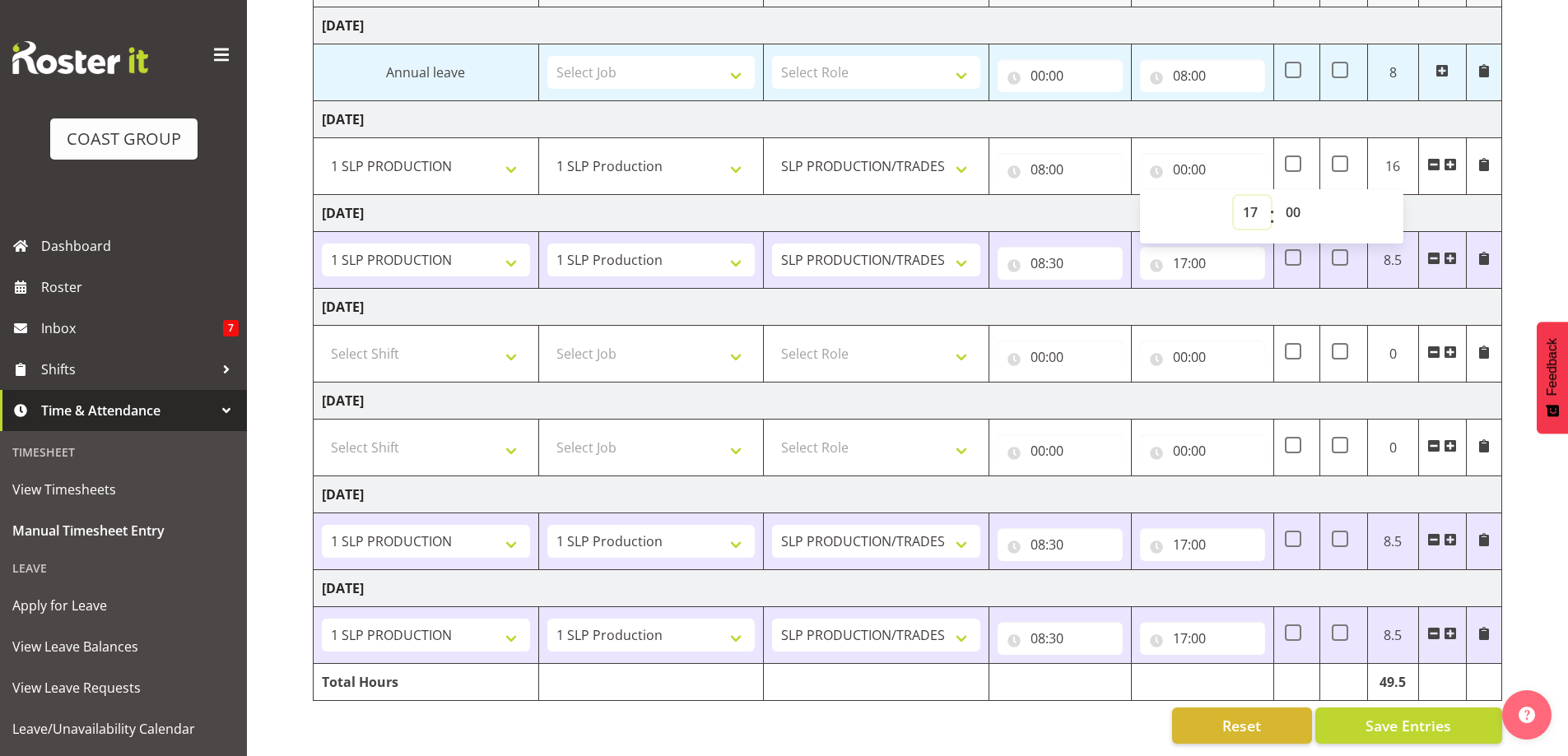
type input "17:00"
click at [1057, 154] on input "08:00" at bounding box center [1060, 169] width 125 height 33
click at [1056, 154] on input "08:00" at bounding box center [1060, 169] width 125 height 33
click at [1065, 157] on input "08:00" at bounding box center [1060, 169] width 125 height 33
click at [1157, 205] on select "00 01 02 03 04 05 06 07 08 09 10 11 12 13 14 15 16 17 18 19 20 21 22 23 24 25 2…" at bounding box center [1153, 212] width 37 height 33
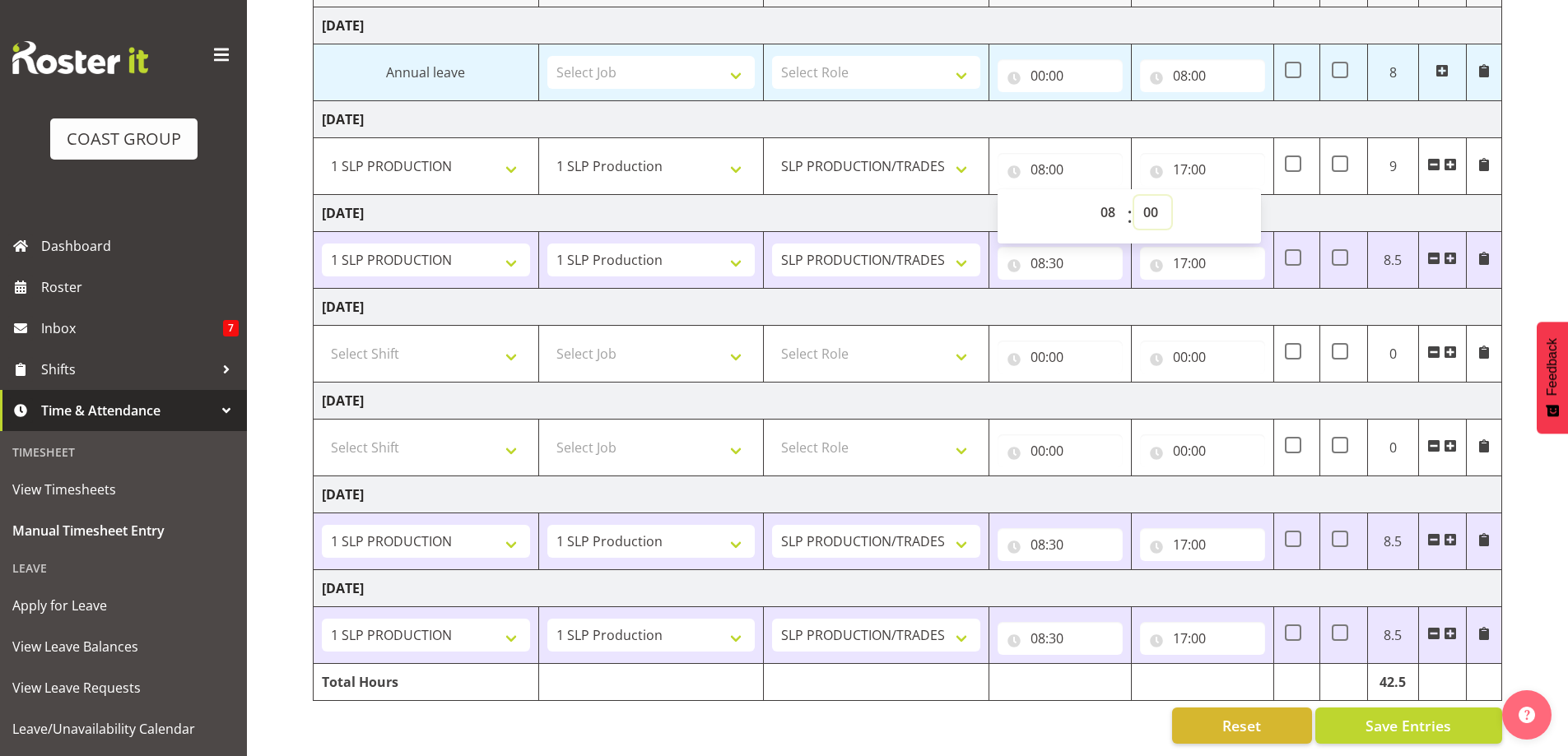
select select "30"
click at [1134, 196] on select "00 01 02 03 04 05 06 07 08 09 10 11 12 13 14 15 16 17 18 19 20 21 22 23 24 25 2…" at bounding box center [1153, 212] width 37 height 33
type input "08:30"
click at [1402, 717] on span "Save Entries" at bounding box center [1408, 726] width 85 height 21
